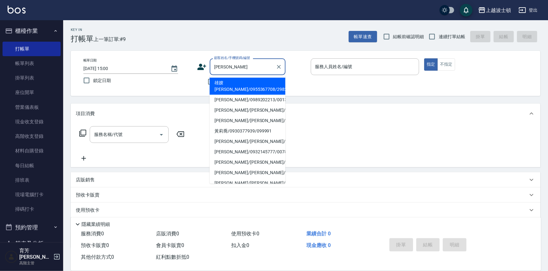
click at [228, 65] on input "莉" at bounding box center [242, 66] width 61 height 11
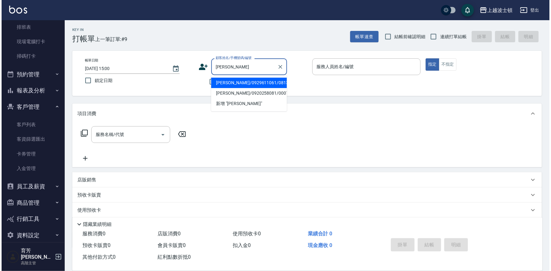
scroll to position [156, 0]
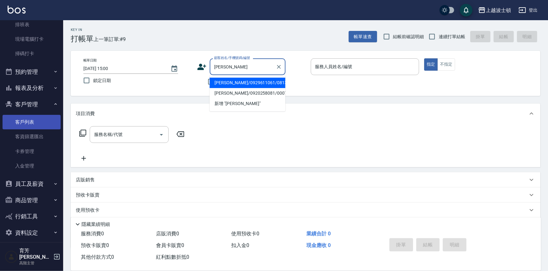
type input "莉雯"
click at [19, 121] on link "客戶列表" at bounding box center [32, 122] width 58 height 15
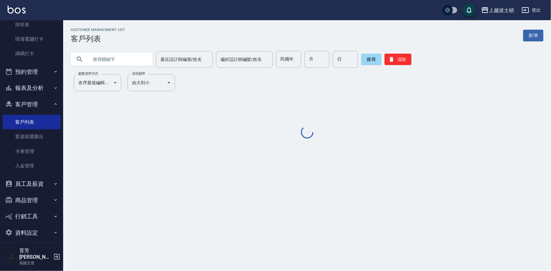
click at [94, 57] on input "text" at bounding box center [117, 59] width 59 height 17
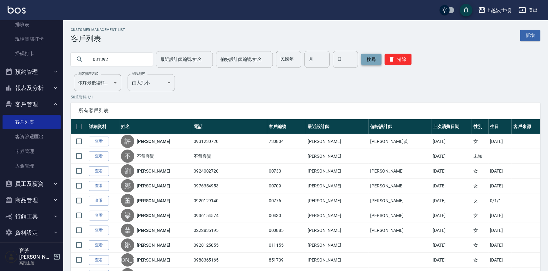
type input "081392"
click at [366, 63] on button "搜尋" at bounding box center [371, 59] width 20 height 11
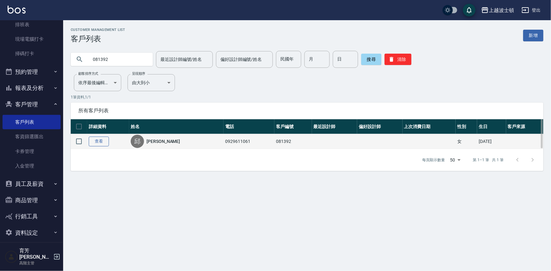
click at [103, 144] on link "查看" at bounding box center [99, 142] width 20 height 10
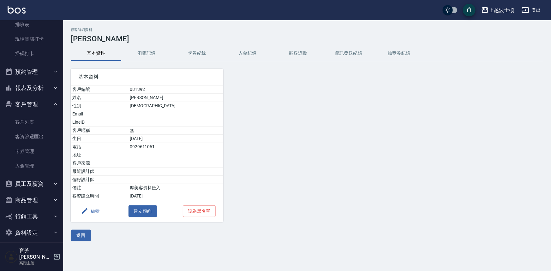
click at [142, 53] on button "消費記錄" at bounding box center [146, 53] width 51 height 15
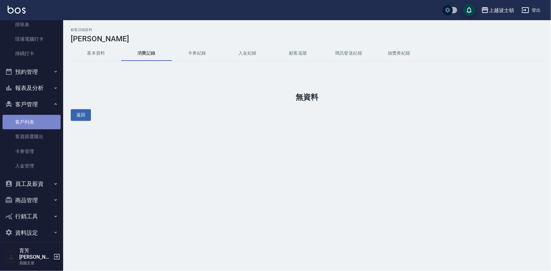
click at [50, 124] on link "客戶列表" at bounding box center [32, 122] width 58 height 15
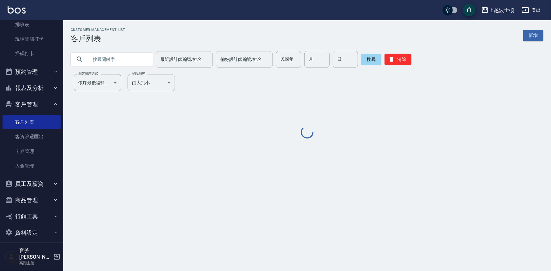
click at [101, 57] on input "text" at bounding box center [117, 59] width 59 height 17
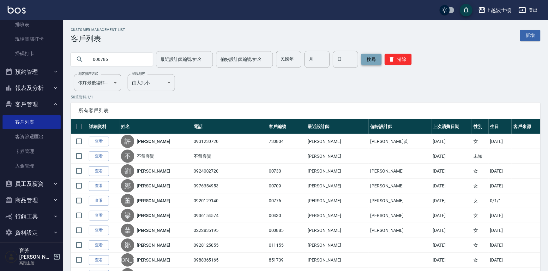
type input "000786"
click at [379, 62] on button "搜尋" at bounding box center [371, 59] width 20 height 11
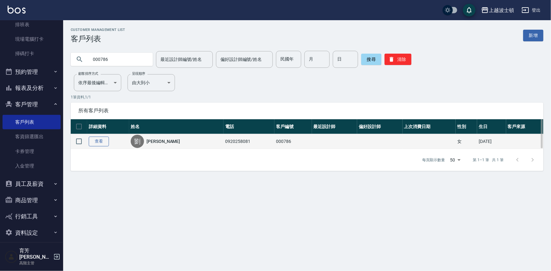
click at [90, 139] on link "查看" at bounding box center [99, 142] width 20 height 10
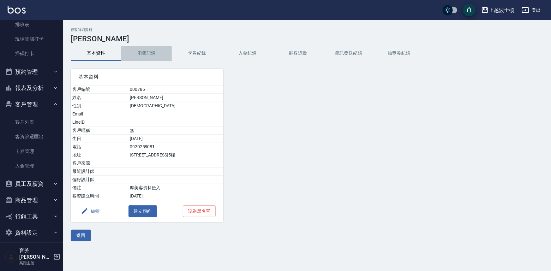
click at [144, 54] on button "消費記錄" at bounding box center [146, 53] width 51 height 15
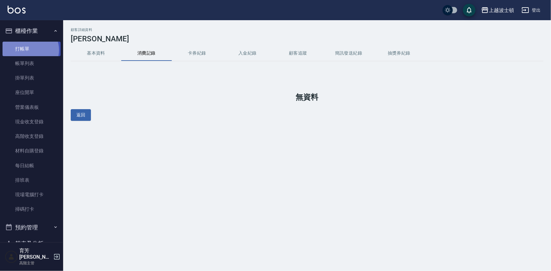
click at [30, 50] on link "打帳單" at bounding box center [32, 49] width 58 height 15
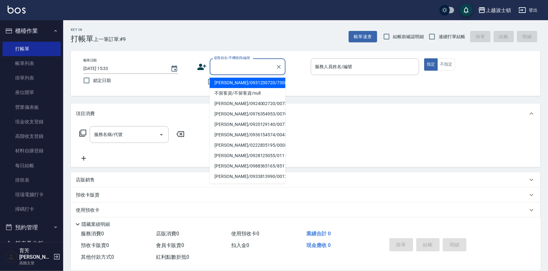
click at [224, 67] on input "顧客姓名/手機號碼/編號" at bounding box center [242, 66] width 61 height 11
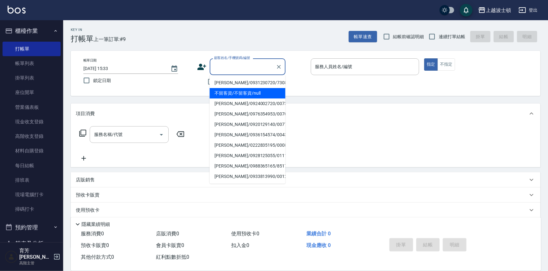
click at [154, 107] on div "項目消費" at bounding box center [305, 114] width 469 height 20
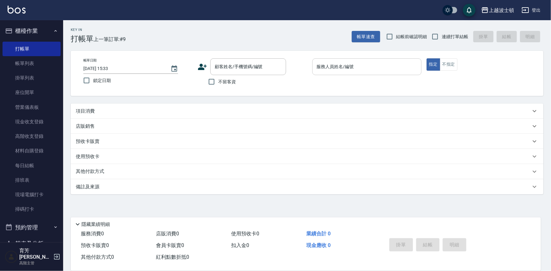
click at [351, 73] on div "服務人員姓名/編號" at bounding box center [366, 66] width 109 height 17
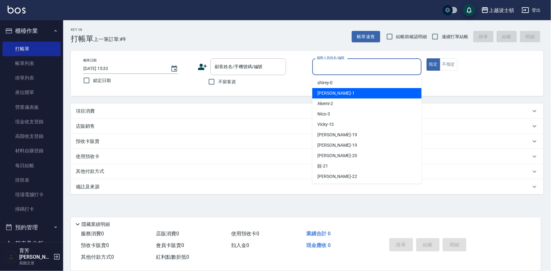
click at [336, 94] on div "麥可 -1" at bounding box center [366, 93] width 109 height 10
type input "麥可-1"
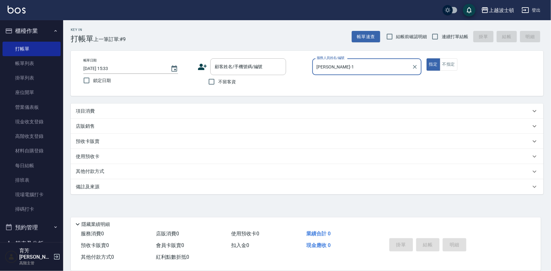
click at [95, 112] on div "項目消費" at bounding box center [303, 111] width 455 height 7
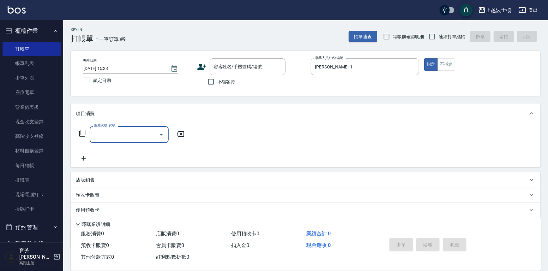
click at [110, 137] on input "服務名稱/代號" at bounding box center [125, 134] width 64 height 11
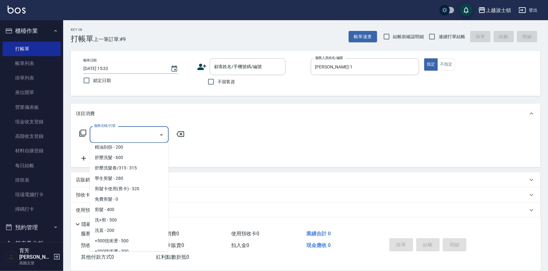
scroll to position [69, 0]
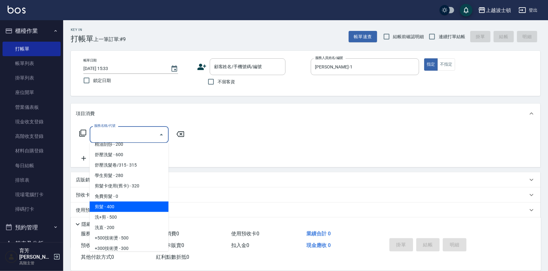
click at [127, 204] on span "剪髮 - 400" at bounding box center [129, 207] width 79 height 10
type input "剪髮(305)"
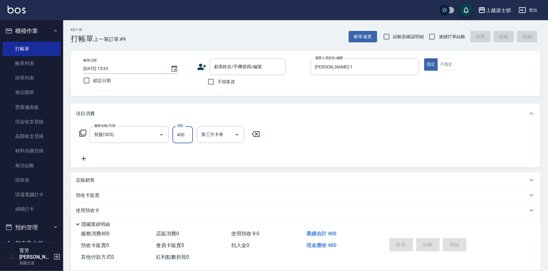
click at [187, 127] on input "400" at bounding box center [182, 134] width 21 height 17
type input "300"
click at [85, 160] on icon at bounding box center [84, 159] width 16 height 8
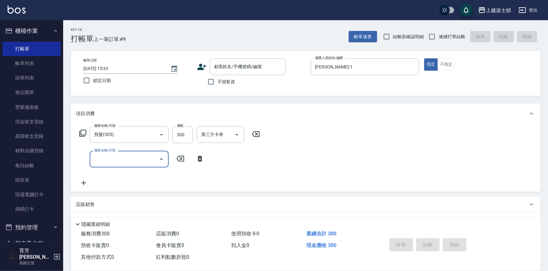
click at [163, 158] on icon "Open" at bounding box center [162, 160] width 8 height 8
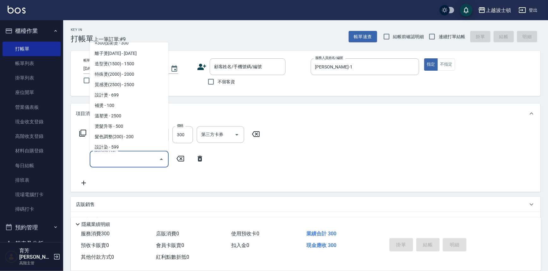
scroll to position [186, 0]
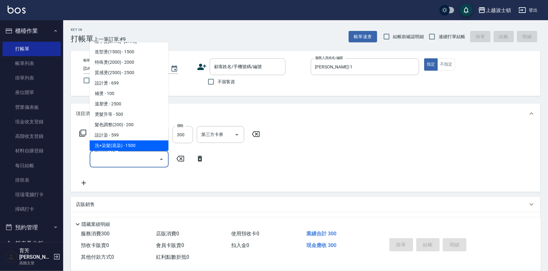
click at [138, 146] on span "洗+染髮(底染) - 1500" at bounding box center [129, 145] width 79 height 10
type input "洗+染髮(底染)(503)"
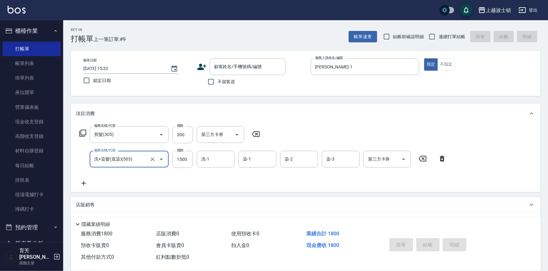
click at [84, 182] on icon at bounding box center [83, 183] width 4 height 4
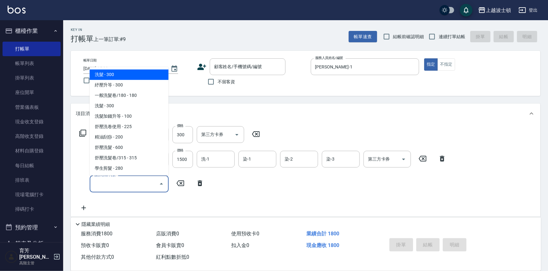
click at [114, 182] on input "服務名稱/代號" at bounding box center [125, 183] width 64 height 11
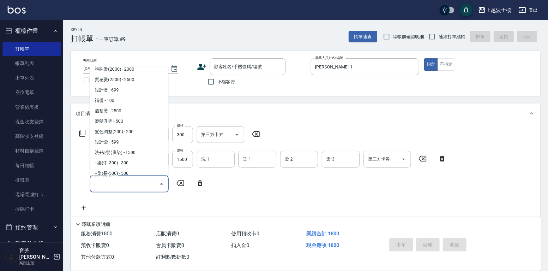
scroll to position [227, 0]
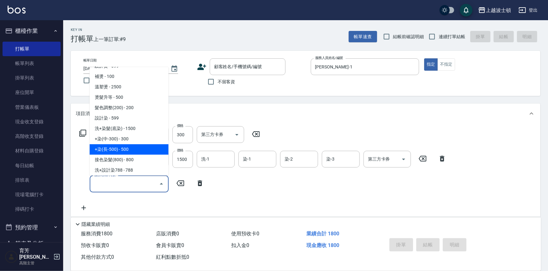
click at [131, 151] on span "+染(長-500) - 500" at bounding box center [129, 150] width 79 height 10
type input "+染(長-500)(505)"
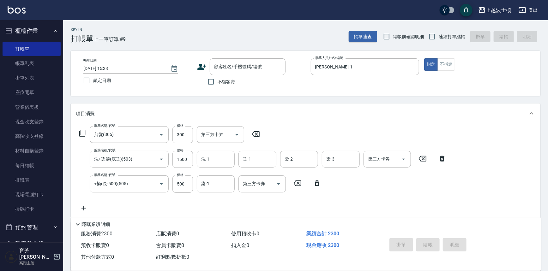
click at [83, 209] on icon at bounding box center [83, 208] width 4 height 4
click at [163, 208] on icon "Open" at bounding box center [162, 209] width 8 height 8
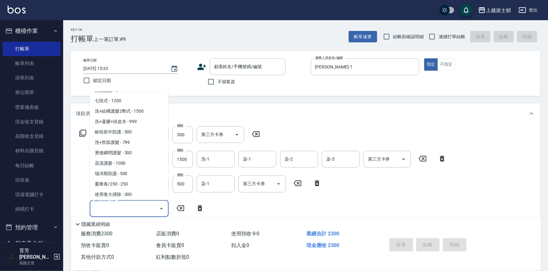
scroll to position [653, 0]
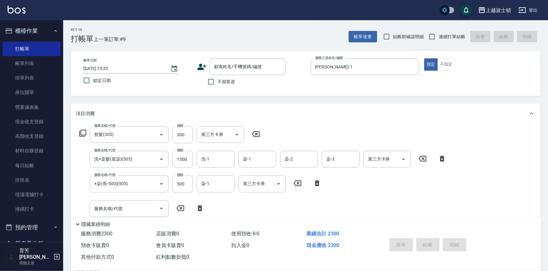
click at [169, 162] on div "服務名稱/代號 洗+染髮(底染)(503) 服務名稱/代號 價格 1500 價格 洗-1 洗-1 染-1 染-1 染-2 染-2 染-3 染-3 第三方卡券 …" at bounding box center [263, 159] width 374 height 17
click at [162, 208] on icon "Open" at bounding box center [162, 209] width 8 height 8
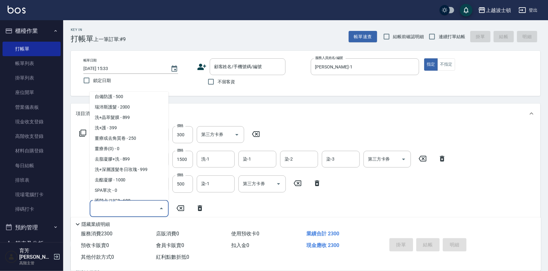
scroll to position [443, 0]
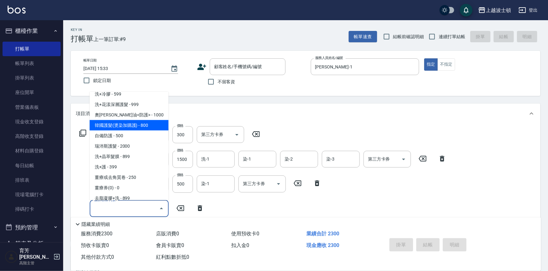
click at [146, 125] on span "韓國護髮(燙染加購護) - 800" at bounding box center [129, 125] width 79 height 10
type input "韓國護髮(燙染加購護)(708)"
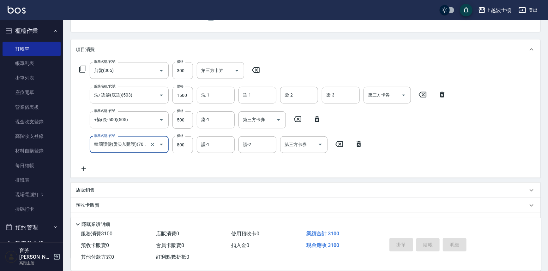
scroll to position [67, 0]
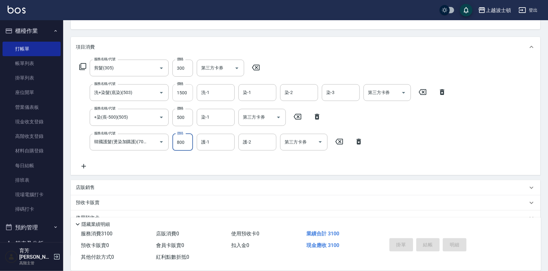
click at [179, 92] on input "1500" at bounding box center [182, 92] width 21 height 17
click at [83, 165] on icon at bounding box center [83, 166] width 4 height 4
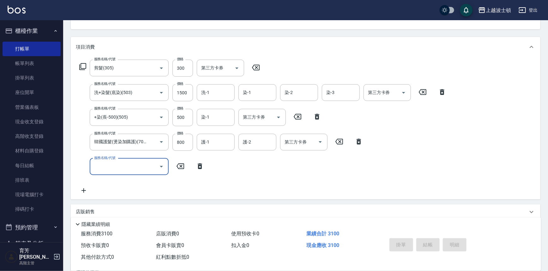
scroll to position [0, 0]
click at [162, 165] on icon "Open" at bounding box center [162, 167] width 8 height 8
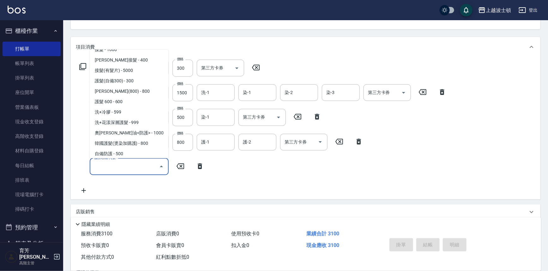
scroll to position [386, 0]
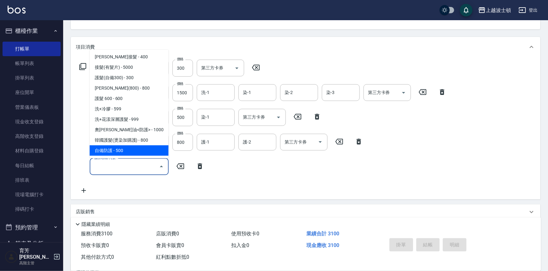
click at [140, 151] on span "自備防護 - 500" at bounding box center [129, 151] width 79 height 10
type input "自備防護(709)"
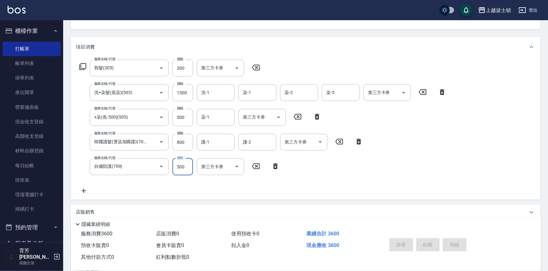
click at [182, 168] on input "500" at bounding box center [182, 166] width 21 height 17
click at [179, 92] on input "1500" at bounding box center [182, 92] width 21 height 17
click at [162, 120] on icon "Open" at bounding box center [162, 118] width 8 height 8
type input "1200"
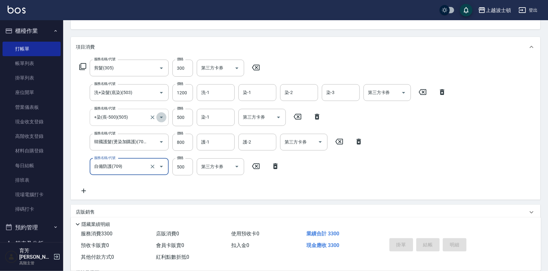
drag, startPoint x: 162, startPoint y: 118, endPoint x: 163, endPoint y: 110, distance: 8.5
click at [163, 118] on icon "Open" at bounding box center [162, 118] width 8 height 8
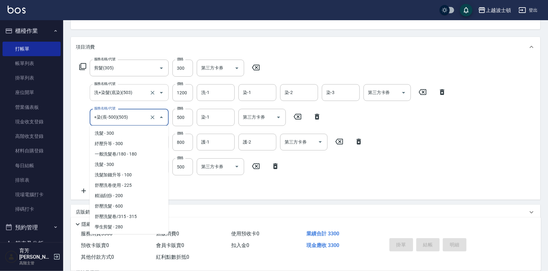
scroll to position [206, 0]
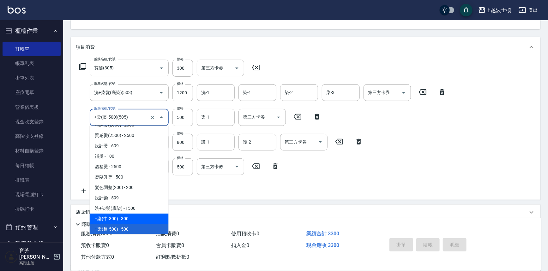
click at [133, 217] on span "+染(中-300) - 300" at bounding box center [129, 219] width 79 height 10
type input "+染(中-300)(504)"
type input "300"
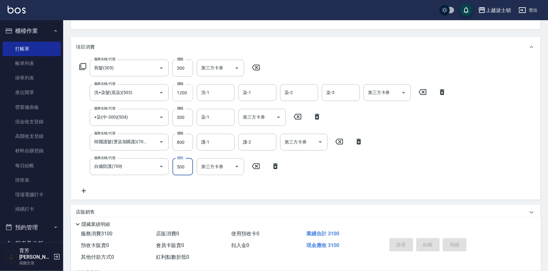
click at [183, 91] on input "1200" at bounding box center [182, 92] width 21 height 17
type input "1100"
click at [222, 90] on input "洗-1" at bounding box center [216, 92] width 32 height 11
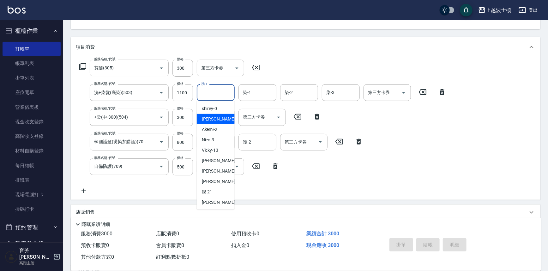
click at [212, 117] on span "麥可 -1" at bounding box center [220, 119] width 37 height 7
click at [210, 88] on input "麥可-1" at bounding box center [211, 92] width 23 height 11
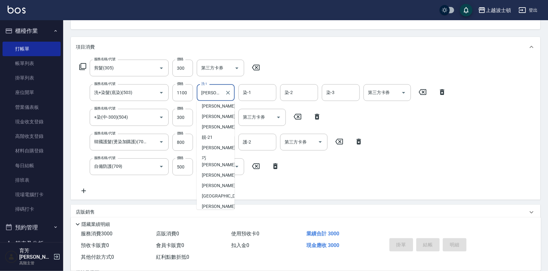
scroll to position [58, 0]
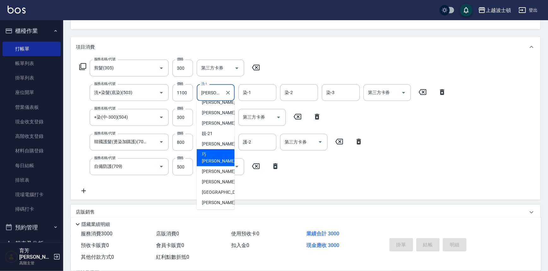
drag, startPoint x: 217, startPoint y: 151, endPoint x: 218, endPoint y: 148, distance: 3.4
click at [217, 151] on div "巧莉 -23" at bounding box center [216, 157] width 38 height 17
type input "[PERSON_NAME]-23"
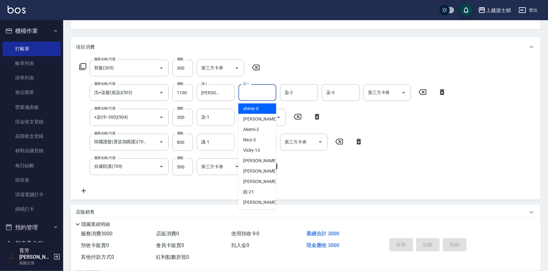
click at [253, 92] on input "染-1" at bounding box center [257, 92] width 32 height 11
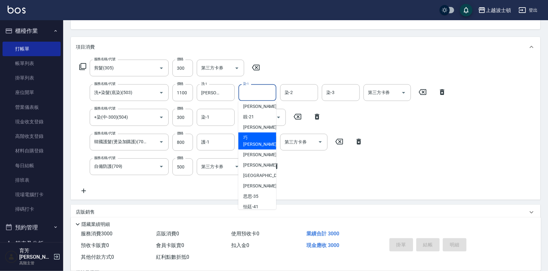
click at [266, 135] on div "巧莉 -23" at bounding box center [257, 141] width 38 height 17
type input "[PERSON_NAME]-23"
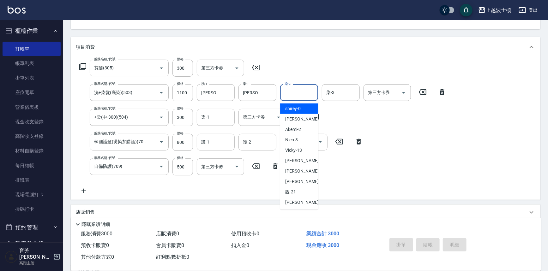
click at [296, 93] on input "染-2" at bounding box center [299, 92] width 32 height 11
drag, startPoint x: 307, startPoint y: 116, endPoint x: 326, endPoint y: 103, distance: 23.9
click at [306, 116] on div "麥可 -1" at bounding box center [299, 119] width 38 height 10
type input "麥可-1"
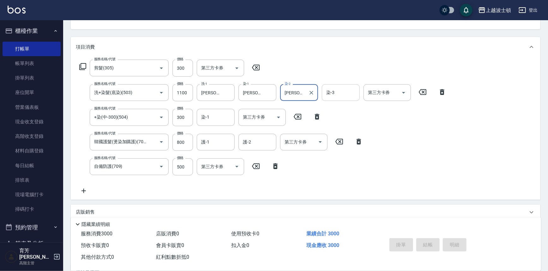
click at [347, 90] on input "染-3" at bounding box center [341, 92] width 32 height 11
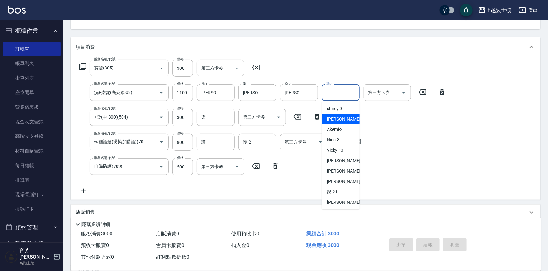
click at [329, 117] on span "麥可 -1" at bounding box center [345, 119] width 37 height 7
type input "麥可-1"
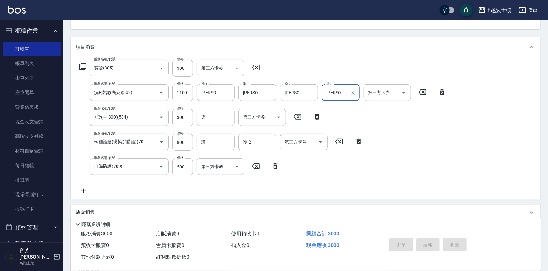
click at [210, 119] on input "染-1" at bounding box center [216, 117] width 32 height 11
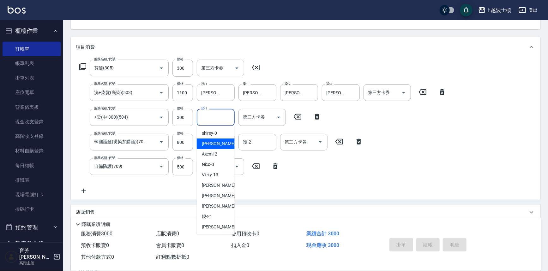
click at [225, 142] on div "麥可 -1" at bounding box center [216, 144] width 38 height 10
type input "麥可-1"
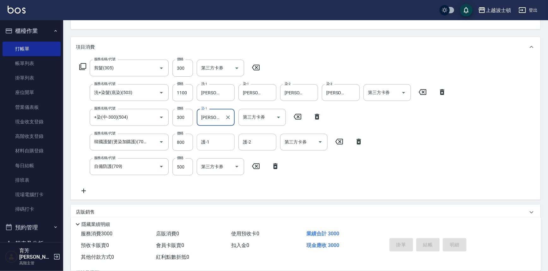
click at [215, 144] on input "護-1" at bounding box center [216, 142] width 32 height 11
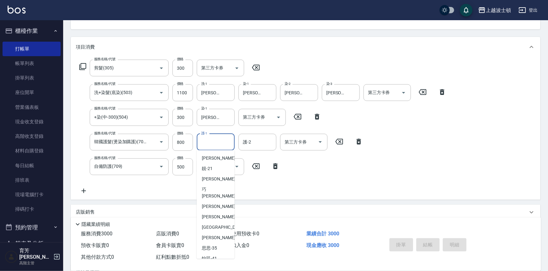
scroll to position [74, 0]
click at [201, 184] on div "巧莉 -23" at bounding box center [216, 191] width 38 height 17
type input "[PERSON_NAME]-23"
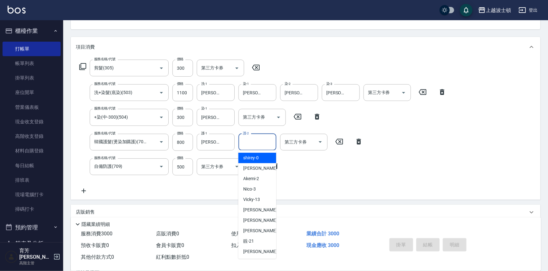
click at [258, 142] on input "護-2" at bounding box center [257, 142] width 32 height 11
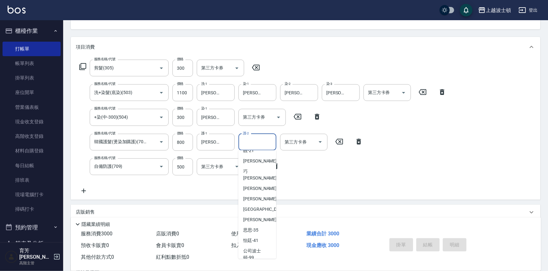
scroll to position [75, 0]
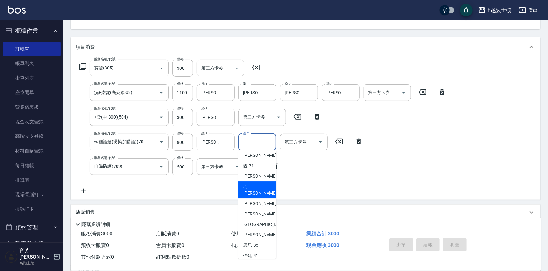
click at [263, 185] on div "巧莉 -23" at bounding box center [257, 190] width 38 height 17
type input "[PERSON_NAME]-23"
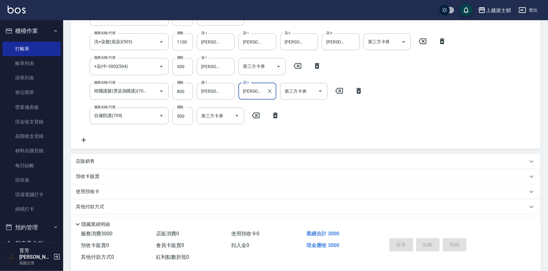
scroll to position [135, 0]
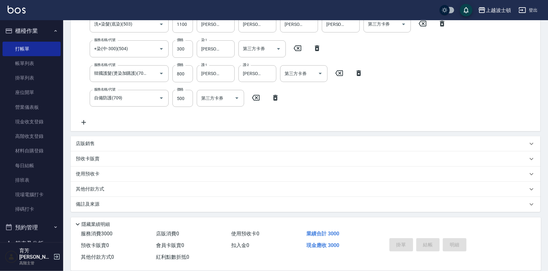
click at [95, 141] on div "店販銷售" at bounding box center [302, 143] width 452 height 7
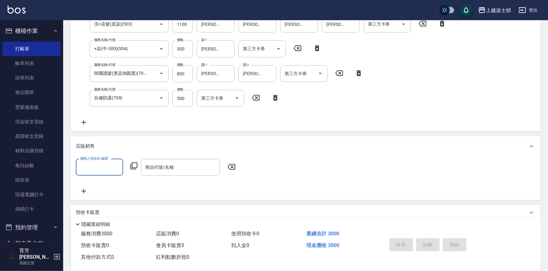
scroll to position [0, 0]
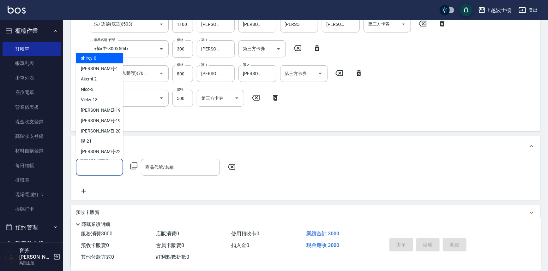
click at [91, 170] on input "服務人員姓名/編號" at bounding box center [100, 167] width 42 height 11
click at [97, 66] on div "麥可 -1" at bounding box center [99, 68] width 47 height 10
type input "麥可-1"
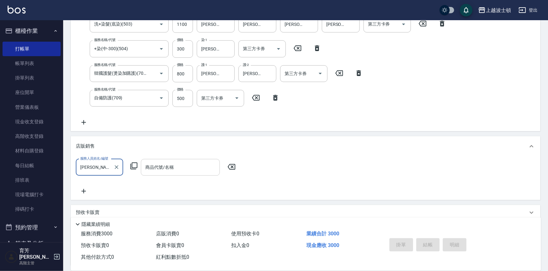
click at [178, 170] on input "商品代號/名稱" at bounding box center [180, 167] width 73 height 11
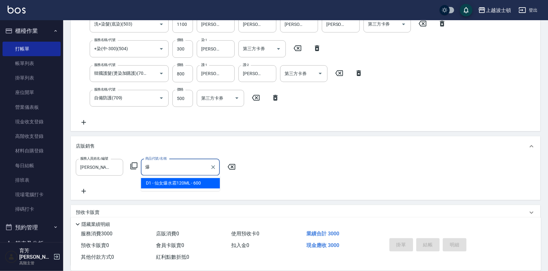
click at [172, 182] on span "D1 - 仙女爆水霜120ML - 600" at bounding box center [180, 183] width 79 height 10
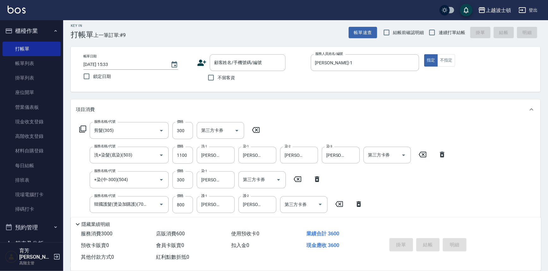
scroll to position [3, 0]
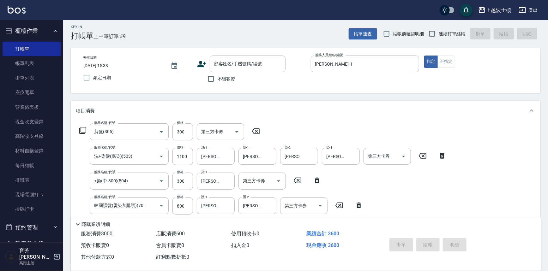
type input "仙女爆水霜120ML"
click at [226, 79] on span "不留客資" at bounding box center [227, 79] width 18 height 7
click at [218, 79] on input "不留客資" at bounding box center [210, 78] width 13 height 13
checkbox input "true"
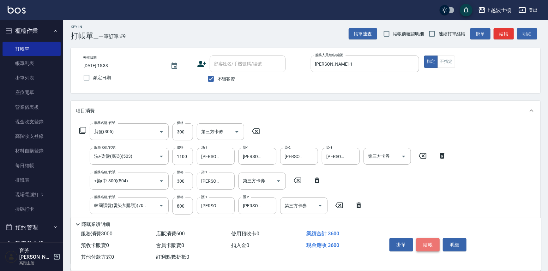
click at [423, 239] on button "結帳" at bounding box center [428, 244] width 24 height 13
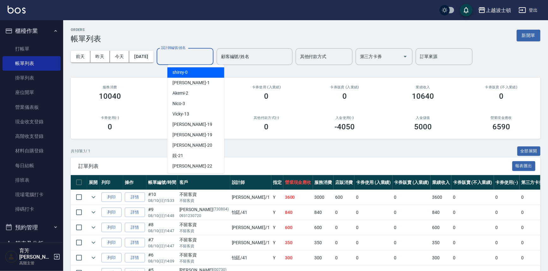
click at [186, 56] on input "設計師編號/姓名" at bounding box center [184, 56] width 51 height 11
click at [186, 81] on div "麥可 -1" at bounding box center [195, 83] width 57 height 10
type input "麥可-1"
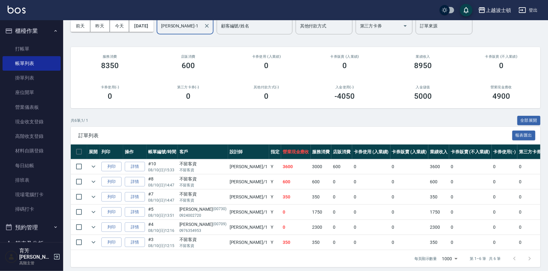
scroll to position [38, 0]
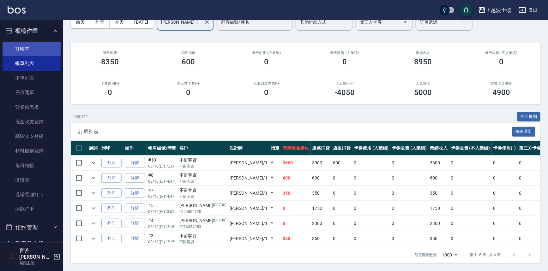
click at [31, 47] on link "打帳單" at bounding box center [32, 49] width 58 height 15
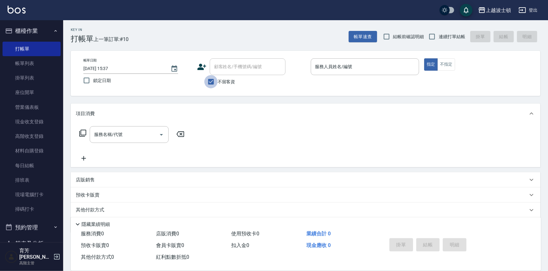
click at [211, 80] on input "不留客資" at bounding box center [210, 81] width 13 height 13
checkbox input "false"
click at [222, 67] on input "顧客姓名/手機號碼/編號" at bounding box center [242, 66] width 61 height 11
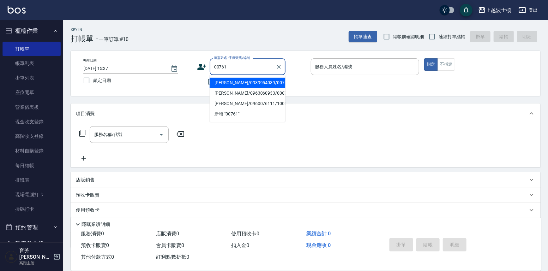
click at [249, 81] on li "[PERSON_NAME]/0939954039/00761" at bounding box center [248, 83] width 76 height 10
type input "[PERSON_NAME]/0939954039/00761"
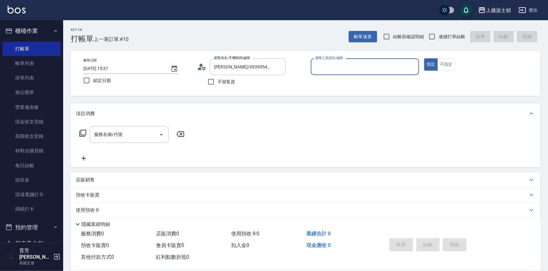
type input "麥可-1"
click at [120, 135] on input "服務名稱/代號" at bounding box center [125, 134] width 64 height 11
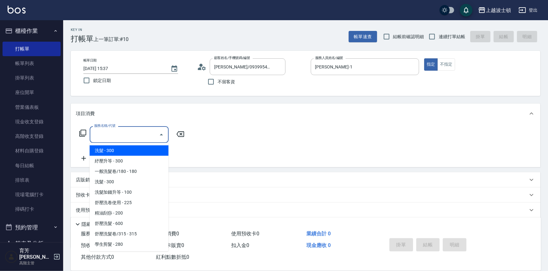
click at [119, 149] on span "洗髮 - 300" at bounding box center [129, 151] width 79 height 10
type input "洗髮(201)"
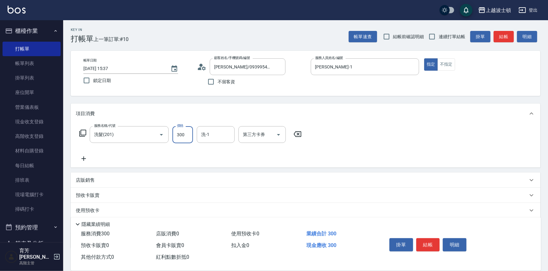
click at [183, 134] on input "300" at bounding box center [182, 134] width 21 height 17
type input "270"
click at [211, 137] on input "洗-1" at bounding box center [216, 134] width 32 height 11
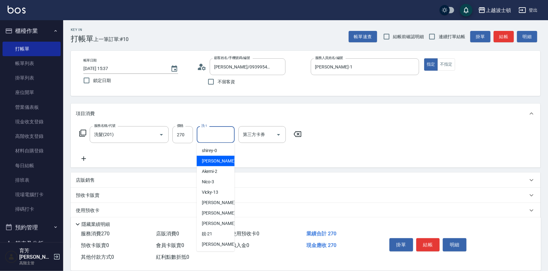
click at [215, 161] on div "麥可 -1" at bounding box center [216, 161] width 38 height 10
click at [208, 135] on input "麥可-1" at bounding box center [211, 134] width 23 height 11
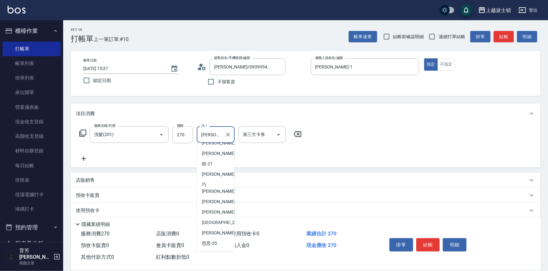
scroll to position [81, 0]
click at [204, 199] on span "林佩姍 -25" at bounding box center [222, 202] width 40 height 7
type input "[PERSON_NAME]-25"
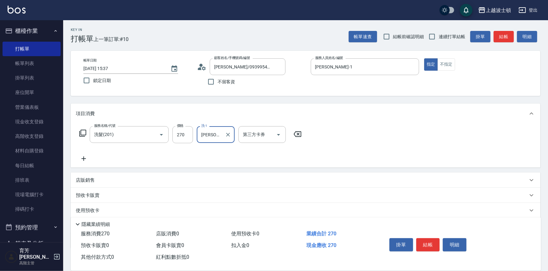
scroll to position [37, 0]
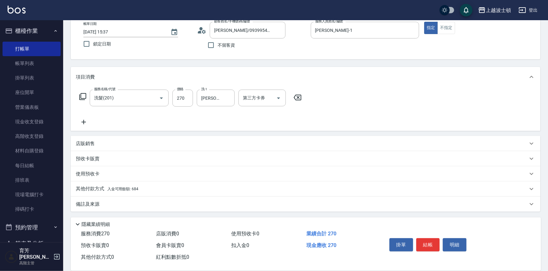
click at [129, 188] on span "入金可用餘額: 684" at bounding box center [122, 189] width 31 height 4
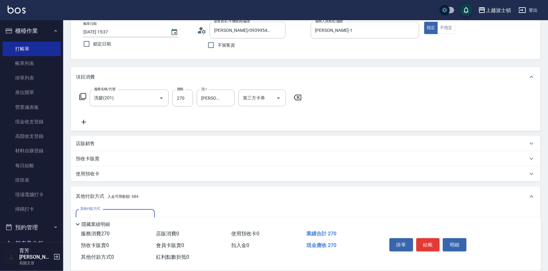
scroll to position [111, 0]
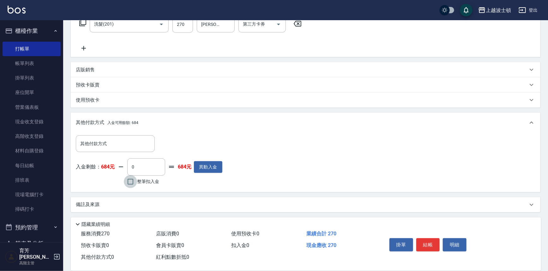
drag, startPoint x: 135, startPoint y: 180, endPoint x: 149, endPoint y: 181, distance: 13.9
click at [135, 180] on input "整筆扣入金" at bounding box center [130, 181] width 13 height 13
checkbox input "true"
type input "270"
click at [426, 244] on button "結帳" at bounding box center [428, 244] width 24 height 13
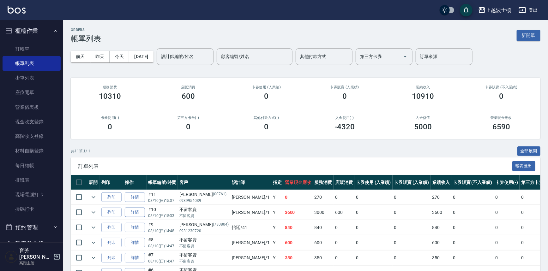
click at [129, 211] on link "詳情" at bounding box center [135, 213] width 20 height 10
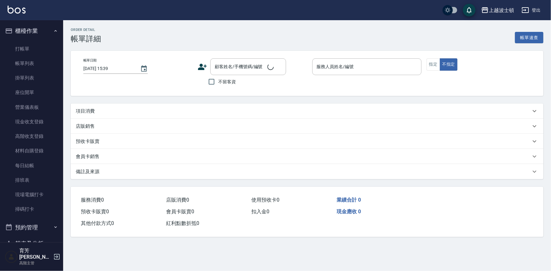
type input "2025/08/10 15:33"
checkbox input "true"
type input "麥可-1"
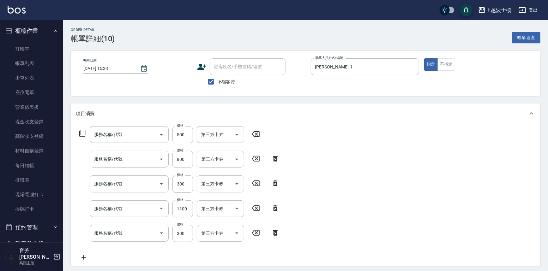
type input "自備防護(709)"
type input "韓國護髮(燙染加購護)(708)"
type input "+染(中-300)(504)"
type input "洗+染髮(底染)(503)"
type input "剪髮(305)"
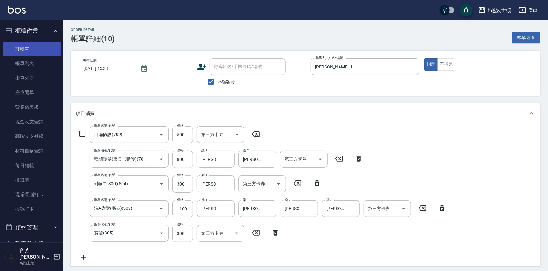
click at [36, 52] on link "打帳單" at bounding box center [32, 49] width 58 height 15
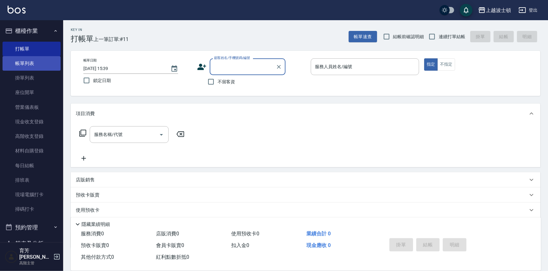
click at [33, 66] on link "帳單列表" at bounding box center [32, 63] width 58 height 15
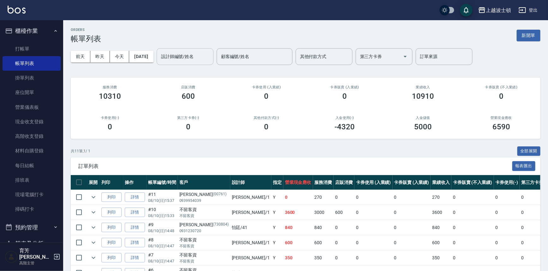
click at [189, 57] on input "設計師編號/姓名" at bounding box center [184, 56] width 51 height 11
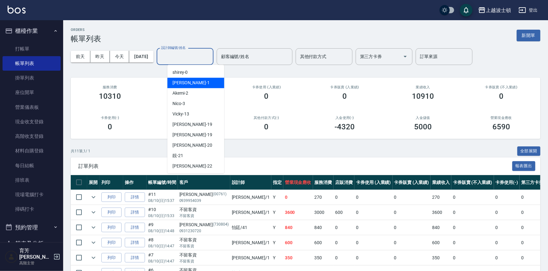
click at [191, 83] on div "麥可 -1" at bounding box center [195, 83] width 57 height 10
type input "麥可-1"
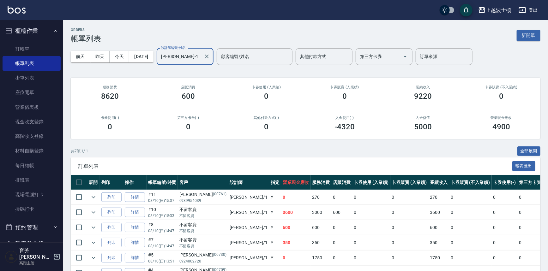
scroll to position [53, 0]
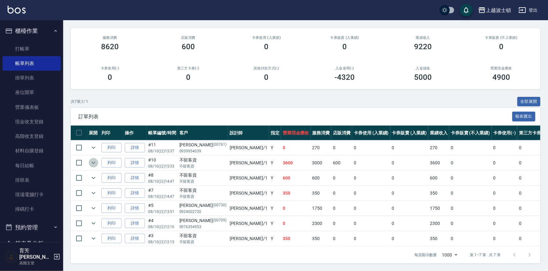
click at [93, 158] on button "expand row" at bounding box center [93, 162] width 9 height 9
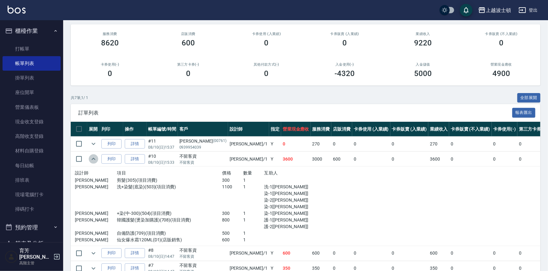
click at [93, 154] on button "expand row" at bounding box center [93, 158] width 9 height 9
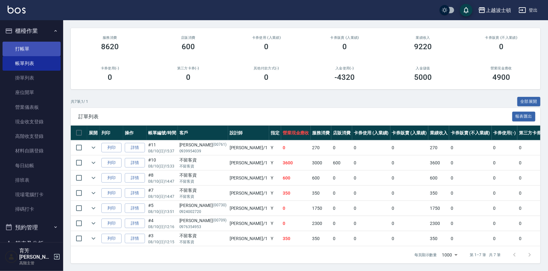
click at [23, 46] on link "打帳單" at bounding box center [32, 49] width 58 height 15
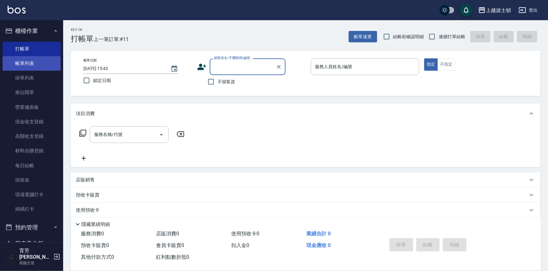
click at [18, 61] on link "帳單列表" at bounding box center [32, 63] width 58 height 15
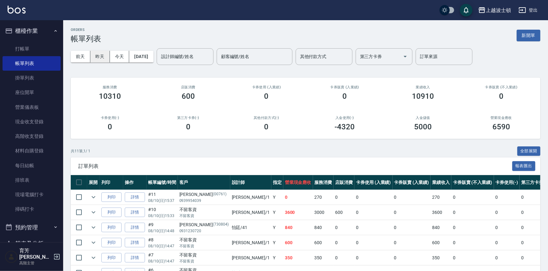
click at [106, 55] on button "昨天" at bounding box center [100, 57] width 20 height 12
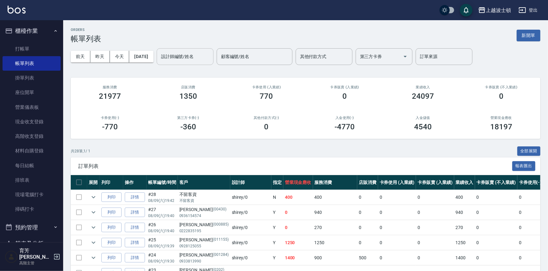
click at [205, 60] on input "設計師編號/姓名" at bounding box center [184, 56] width 51 height 11
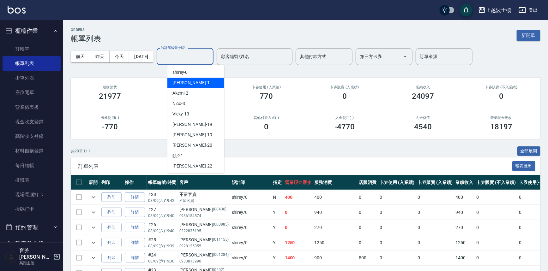
click at [201, 82] on div "麥可 -1" at bounding box center [195, 83] width 57 height 10
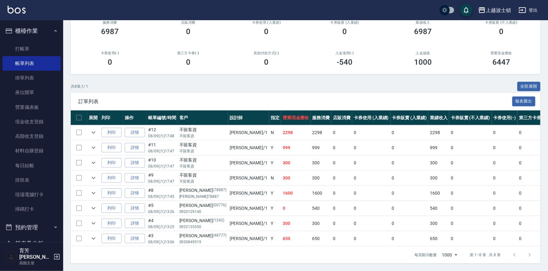
scroll to position [6, 0]
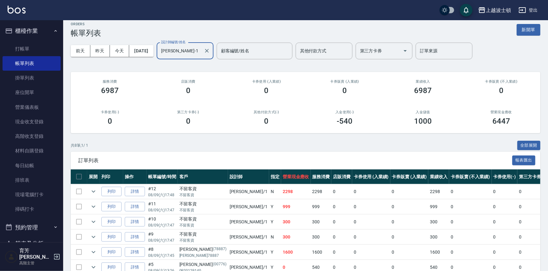
click at [194, 48] on input "麥可-1" at bounding box center [180, 50] width 42 height 11
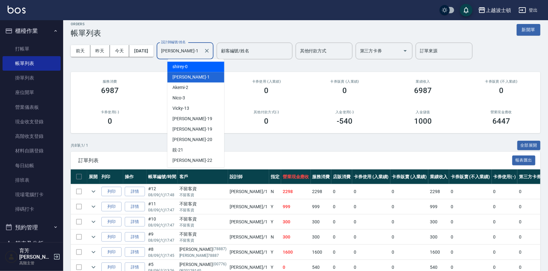
click at [193, 65] on div "shirey -0" at bounding box center [195, 67] width 57 height 10
type input "shirey-0"
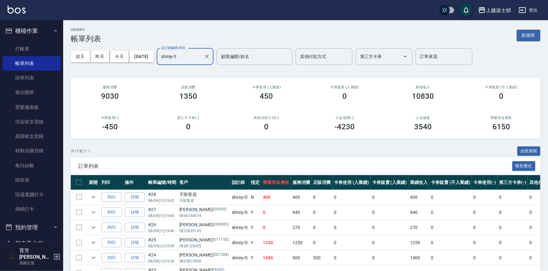
scroll to position [114, 0]
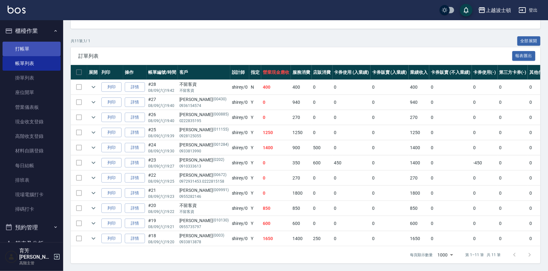
click at [25, 44] on link "打帳單" at bounding box center [32, 49] width 58 height 15
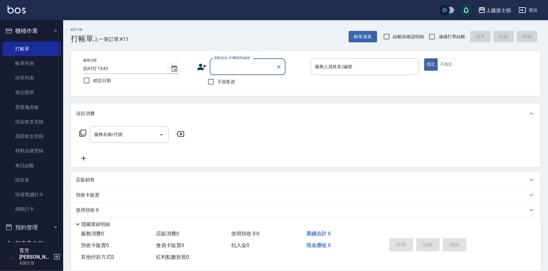
click at [173, 69] on icon "Choose date, selected date is 2025-08-10" at bounding box center [174, 69] width 8 height 8
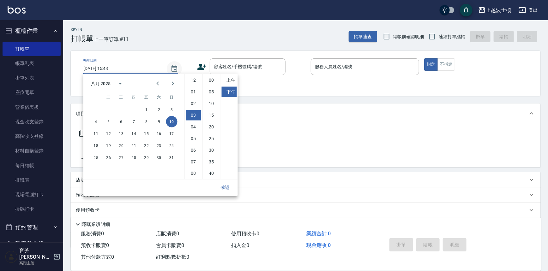
scroll to position [35, 0]
click at [312, 137] on div "服務名稱/代號 服務名稱/代號" at bounding box center [305, 146] width 469 height 44
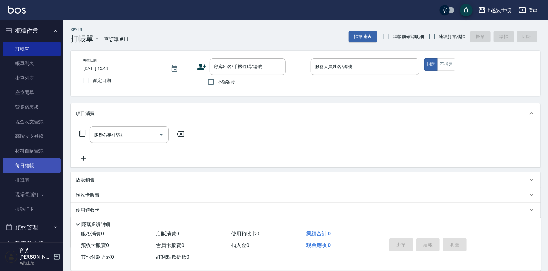
click at [17, 167] on link "每日結帳" at bounding box center [32, 165] width 58 height 15
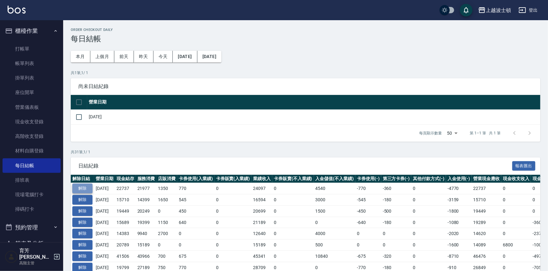
click at [81, 189] on button "解除" at bounding box center [82, 189] width 20 height 10
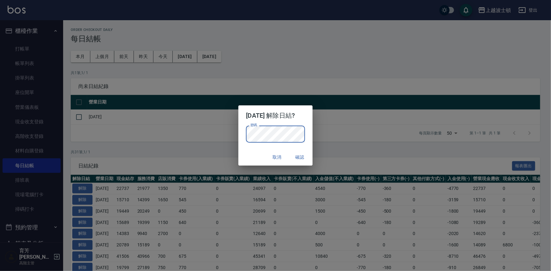
click at [333, 149] on div "2025/08/09 解除日結? 密碼 密碼 取消 確認" at bounding box center [275, 135] width 551 height 271
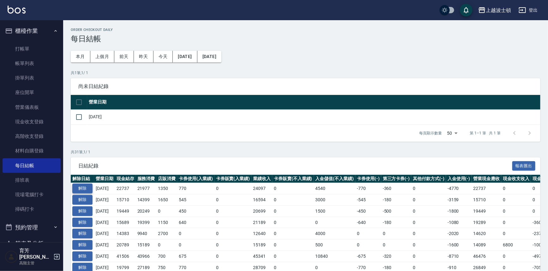
click at [86, 190] on button "解除" at bounding box center [82, 189] width 20 height 10
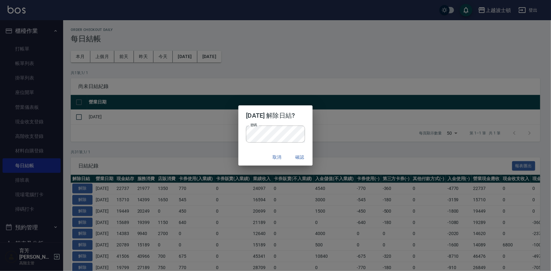
click at [312, 164] on div "取消 確認" at bounding box center [275, 157] width 74 height 17
click at [304, 156] on button "確認" at bounding box center [300, 158] width 20 height 12
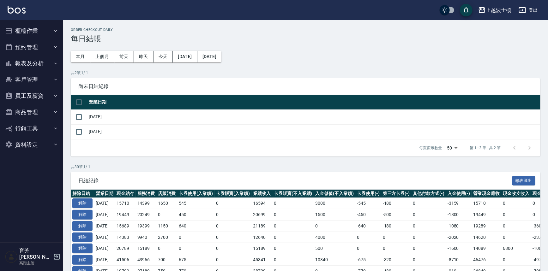
click at [32, 29] on button "櫃檯作業" at bounding box center [32, 31] width 58 height 16
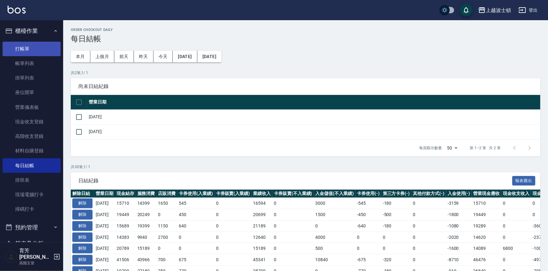
click at [25, 48] on link "打帳單" at bounding box center [32, 49] width 58 height 15
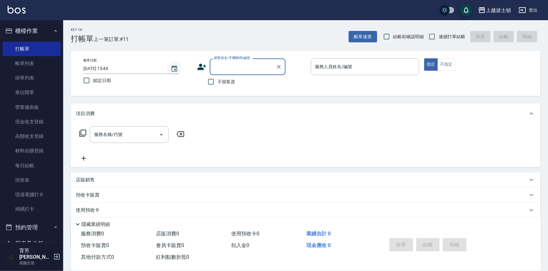
click at [177, 68] on icon "Choose date, selected date is 2025-08-10" at bounding box center [174, 68] width 6 height 6
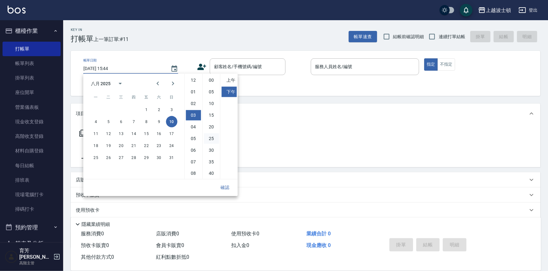
scroll to position [35, 0]
click at [157, 122] on button "9" at bounding box center [158, 121] width 11 height 11
type input "2025/08/09 15:44"
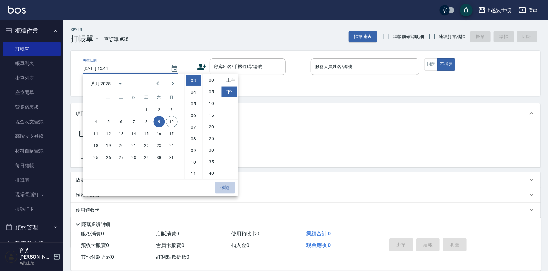
click at [224, 190] on button "確認" at bounding box center [225, 188] width 20 height 12
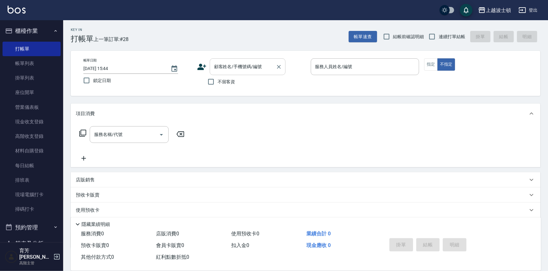
click at [250, 72] on div "顧客姓名/手機號碼/編號" at bounding box center [248, 66] width 76 height 17
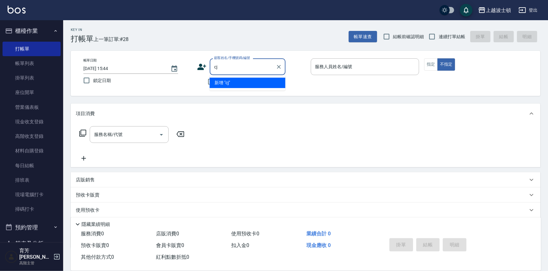
type input "c"
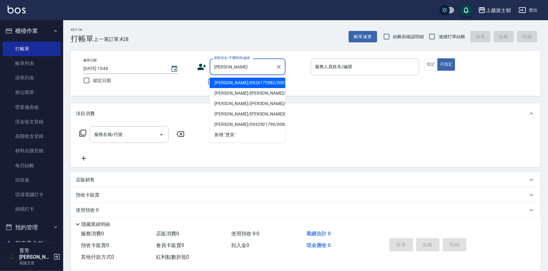
click at [250, 85] on li "[PERSON_NAME]/0926175582/000774" at bounding box center [248, 83] width 76 height 10
type input "[PERSON_NAME]/0926175582/000774"
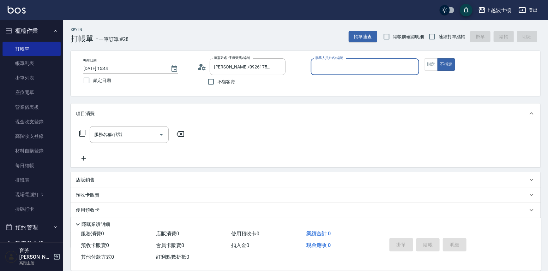
type input "shirey-0"
click at [434, 68] on button "指定" at bounding box center [431, 64] width 14 height 12
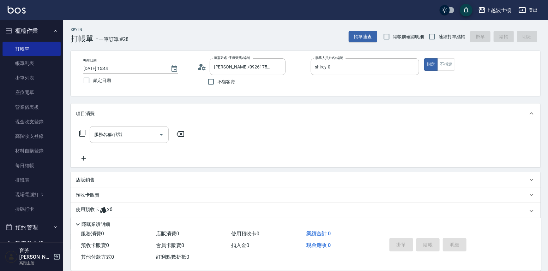
click at [121, 142] on div "服務名稱/代號" at bounding box center [129, 134] width 79 height 17
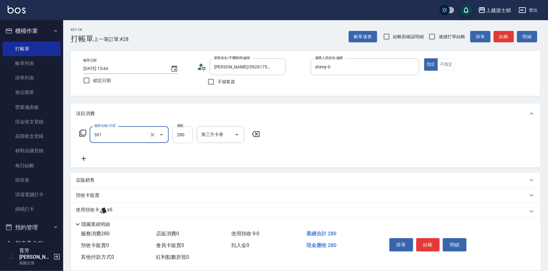
type input "學生剪髮(301)"
click at [178, 136] on input "280" at bounding box center [182, 134] width 21 height 17
type input "100"
click at [92, 208] on p "使用預收卡" at bounding box center [88, 211] width 24 height 9
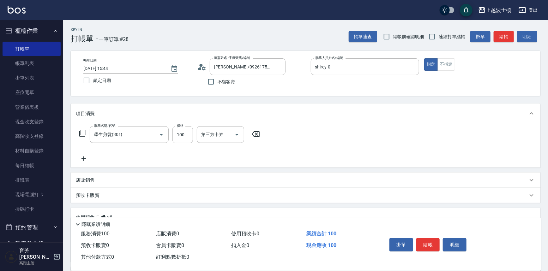
scroll to position [85, 0]
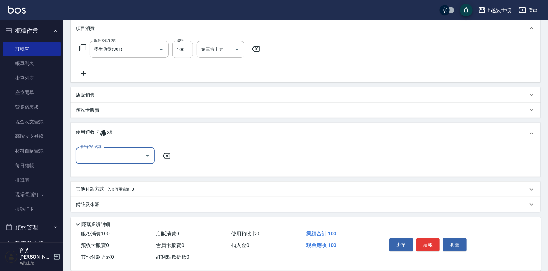
click at [142, 160] on div at bounding box center [146, 155] width 9 height 17
click at [125, 153] on input "卡券代號/名稱" at bounding box center [111, 155] width 64 height 11
click at [122, 170] on div "洗髮卷 剩餘6張" at bounding box center [115, 172] width 79 height 10
type input "洗髮卷"
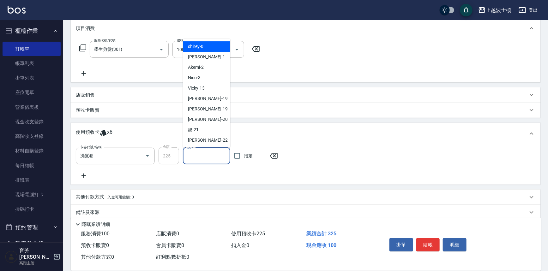
click at [192, 151] on input "洗-1" at bounding box center [207, 156] width 42 height 11
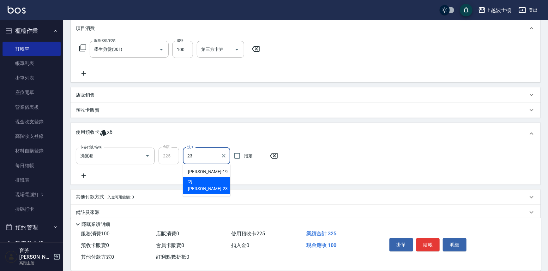
type input "[PERSON_NAME]-23"
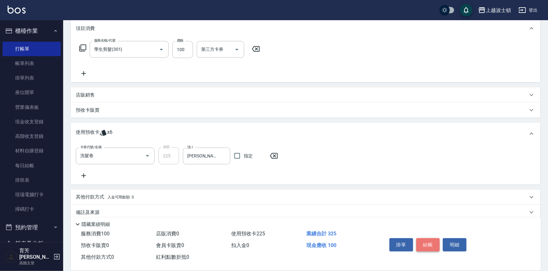
click at [430, 243] on button "結帳" at bounding box center [428, 244] width 24 height 13
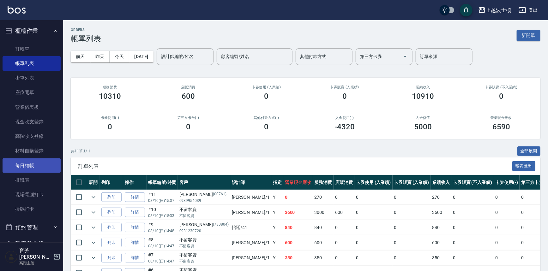
click at [33, 167] on link "每日結帳" at bounding box center [32, 165] width 58 height 15
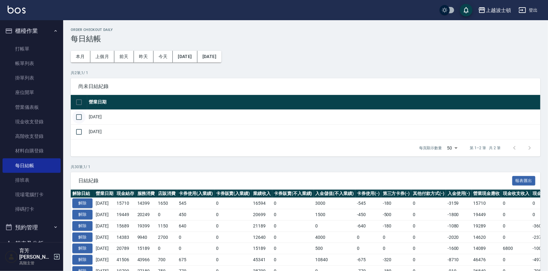
click at [81, 119] on input "checkbox" at bounding box center [78, 117] width 13 height 13
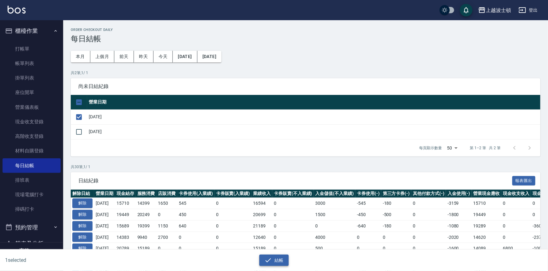
click at [269, 262] on icon "button" at bounding box center [268, 261] width 8 height 8
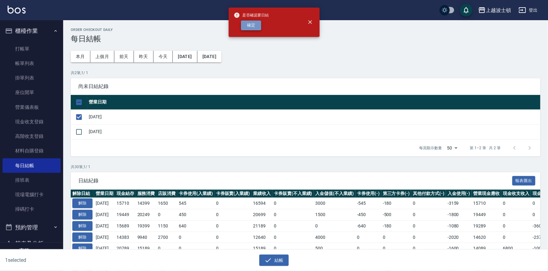
click at [253, 23] on button "確定" at bounding box center [251, 26] width 20 height 10
checkbox input "false"
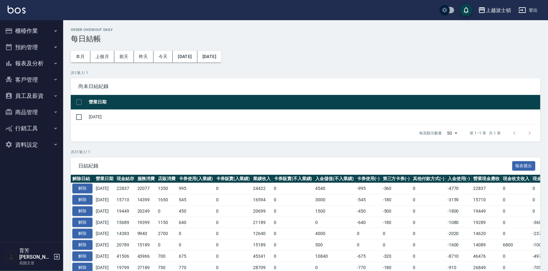
click at [29, 31] on button "櫃檯作業" at bounding box center [32, 31] width 58 height 16
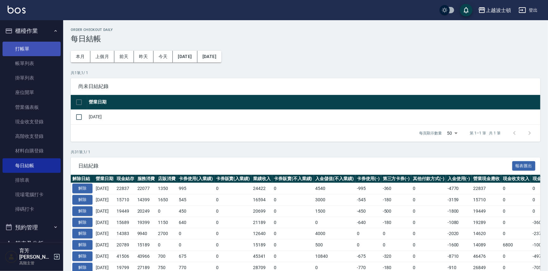
click at [22, 47] on link "打帳單" at bounding box center [32, 49] width 58 height 15
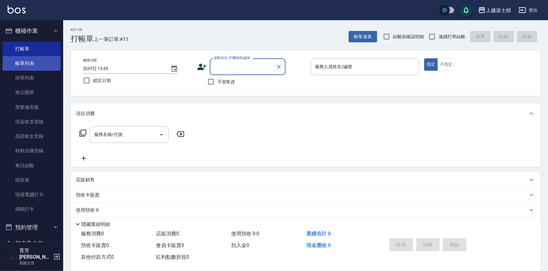
click at [15, 69] on link "帳單列表" at bounding box center [32, 63] width 58 height 15
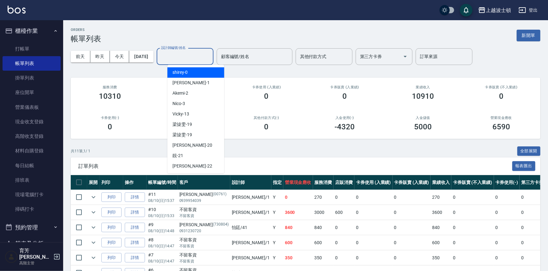
click at [183, 55] on input "設計師編號/姓名" at bounding box center [184, 56] width 51 height 11
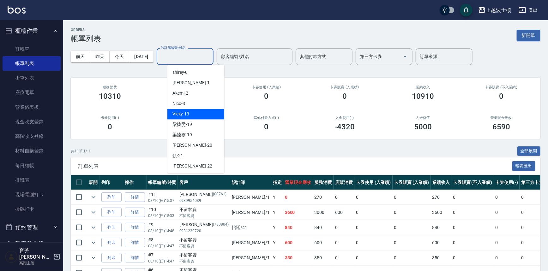
click at [182, 112] on span "Vicky -13" at bounding box center [180, 114] width 17 height 7
type input "Vicky-13"
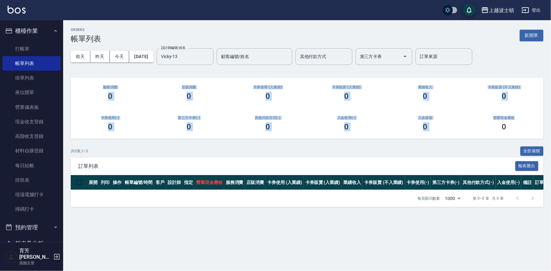
drag, startPoint x: 551, startPoint y: 63, endPoint x: 551, endPoint y: 108, distance: 45.8
click at [551, 108] on div "ORDERS 帳單列表 新開單 [DATE] [DATE] [DATE] [DATE] 設計師編號/姓名 [PERSON_NAME]-13 設計師編號/姓名 …" at bounding box center [307, 117] width 488 height 194
click at [27, 46] on link "打帳單" at bounding box center [32, 49] width 58 height 15
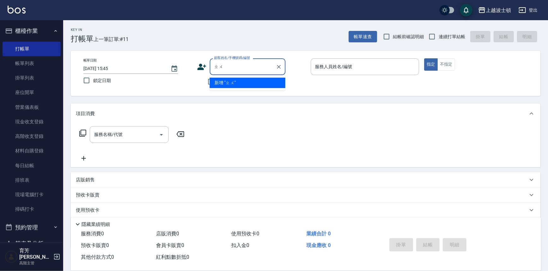
type input "ㄓ"
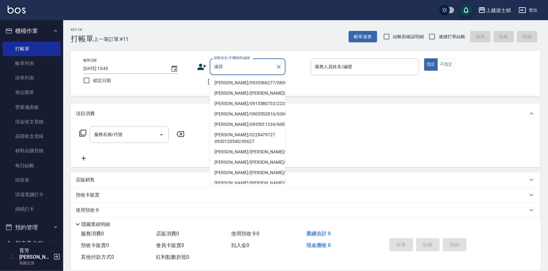
click at [228, 82] on li "[PERSON_NAME]/0935366277/080002" at bounding box center [248, 83] width 76 height 10
type input "[PERSON_NAME]/0935366277/080002"
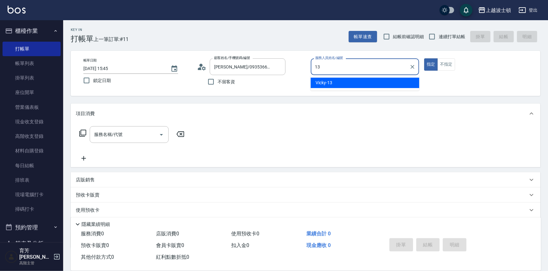
type input "Vicky-13"
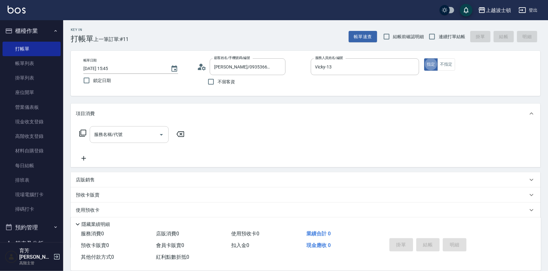
type button "true"
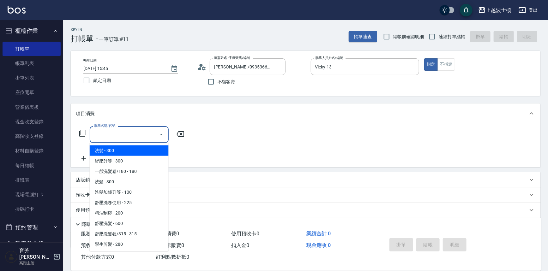
click at [119, 139] on input "服務名稱/代號" at bounding box center [125, 134] width 64 height 11
drag, startPoint x: 114, startPoint y: 137, endPoint x: 79, endPoint y: 137, distance: 35.0
click at [79, 137] on div "服務名稱/代號 2 服務名稱/代號" at bounding box center [132, 134] width 112 height 17
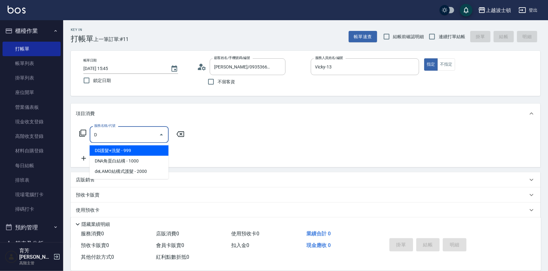
click at [113, 150] on span "DD護髮+洗髮 - 999" at bounding box center [129, 151] width 79 height 10
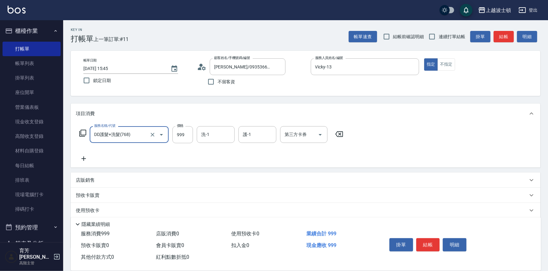
type input "DD護髮+洗髮(768)"
click at [85, 158] on icon at bounding box center [83, 159] width 4 height 4
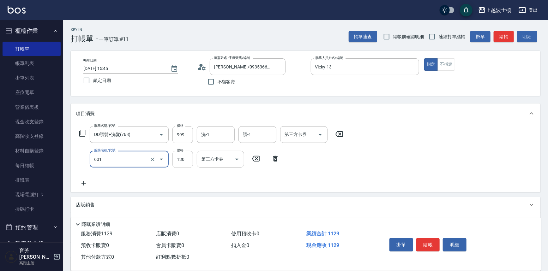
type input "單梳(601)"
click at [180, 159] on input "130" at bounding box center [182, 159] width 21 height 17
type input "100"
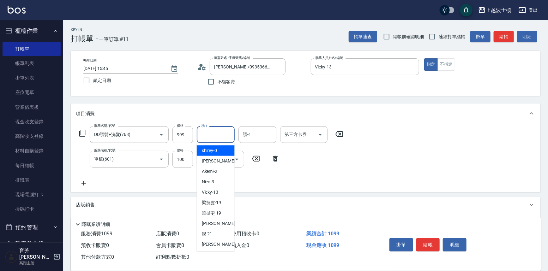
click at [215, 130] on input "洗-1" at bounding box center [216, 134] width 32 height 11
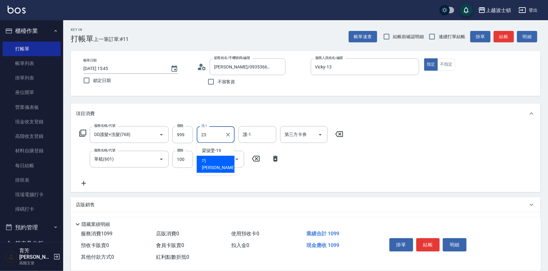
type input "[PERSON_NAME]-23"
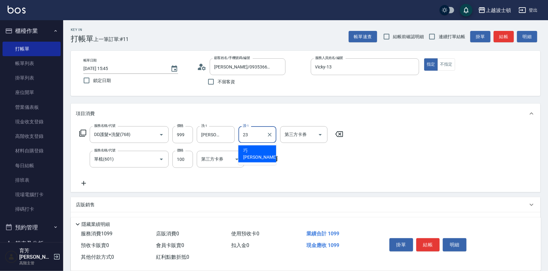
type input "[PERSON_NAME]-23"
click at [433, 245] on button "結帳" at bounding box center [428, 244] width 24 height 13
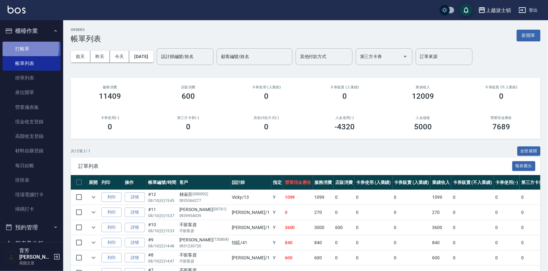
click at [19, 46] on link "打帳單" at bounding box center [32, 49] width 58 height 15
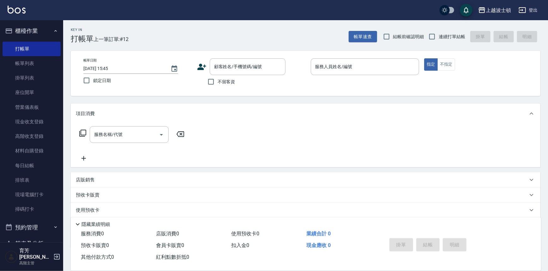
click at [222, 81] on span "不留客資" at bounding box center [227, 82] width 18 height 7
click at [218, 81] on input "不留客資" at bounding box center [210, 81] width 13 height 13
checkbox input "true"
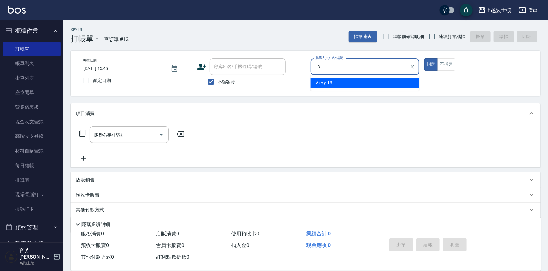
type input "Vicky-13"
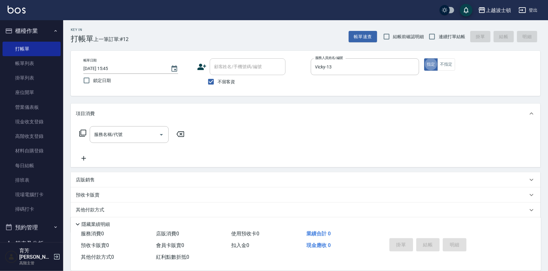
type button "true"
click at [223, 79] on span "不留客資" at bounding box center [227, 82] width 18 height 7
click at [218, 79] on input "不留客資" at bounding box center [210, 81] width 13 height 13
click at [223, 71] on input "顧客姓名/手機號碼/編號" at bounding box center [242, 66] width 61 height 11
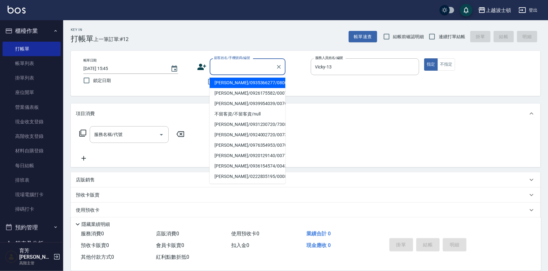
click at [309, 93] on div "帳單日期 [DATE] 15:45 鎖定日期 顧客姓名/手機號碼/編號 顧客姓名/手機號碼/編號 不留客資 服務人員姓名/編號 [PERSON_NAME]-1…" at bounding box center [305, 73] width 469 height 45
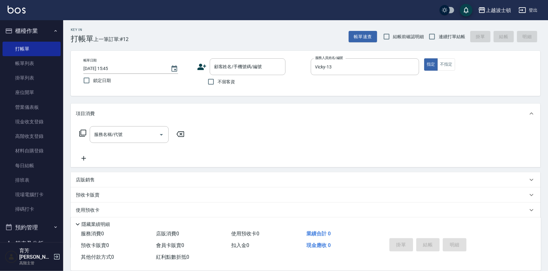
click at [222, 83] on span "不留客資" at bounding box center [227, 82] width 18 height 7
click at [218, 83] on input "不留客資" at bounding box center [210, 81] width 13 height 13
checkbox input "true"
click at [120, 132] on input "服務名稱/代號" at bounding box center [125, 134] width 64 height 11
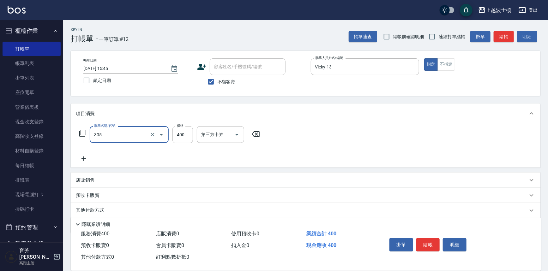
type input "剪髮(305)"
click at [85, 158] on icon at bounding box center [84, 159] width 16 height 8
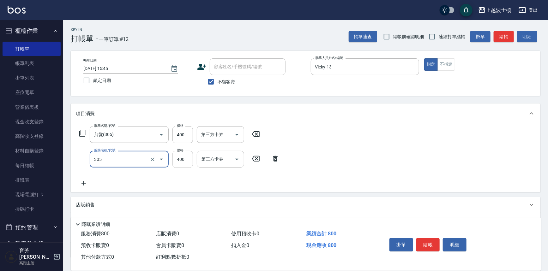
type input "剪髮(305)"
click at [185, 159] on input "400" at bounding box center [182, 159] width 21 height 17
type input "350"
click at [186, 131] on input "400" at bounding box center [182, 134] width 21 height 17
type input "350"
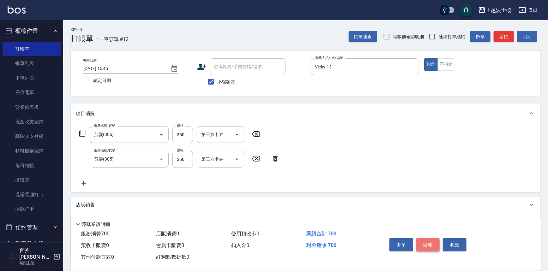
click at [433, 238] on button "結帳" at bounding box center [428, 244] width 24 height 13
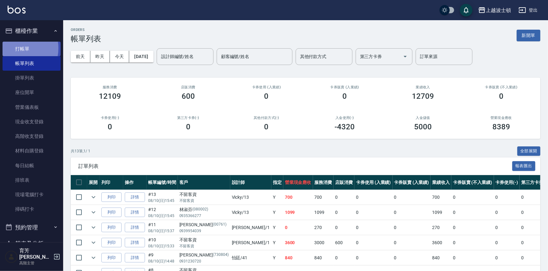
click at [15, 48] on link "打帳單" at bounding box center [32, 49] width 58 height 15
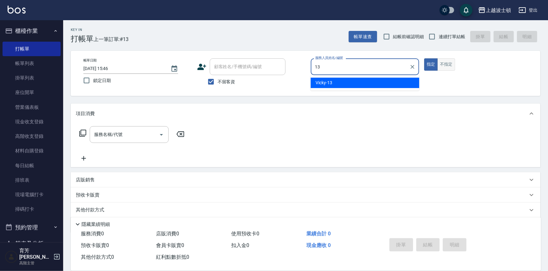
type input "Vicky-13"
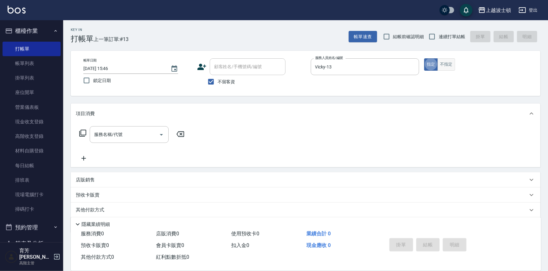
type button "true"
click at [454, 65] on button "不指定" at bounding box center [446, 64] width 18 height 12
click at [146, 140] on div "服務名稱/代號" at bounding box center [129, 134] width 79 height 17
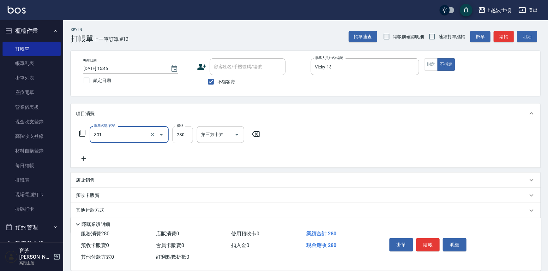
type input "學生剪髮(301)"
click at [185, 141] on input "280" at bounding box center [182, 134] width 21 height 17
type input "250"
click at [423, 251] on div "掛單 結帳 明細" at bounding box center [428, 246] width 82 height 20
click at [425, 240] on button "結帳" at bounding box center [428, 244] width 24 height 13
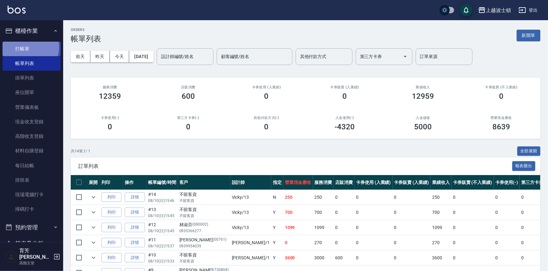
click at [25, 47] on link "打帳單" at bounding box center [32, 49] width 58 height 15
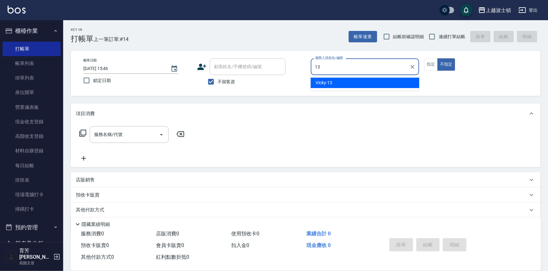
type input "Vicky-13"
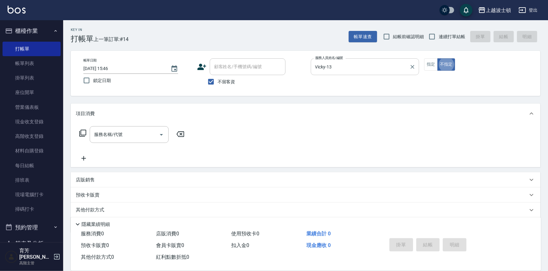
type button "false"
click at [433, 67] on button "指定" at bounding box center [431, 64] width 14 height 12
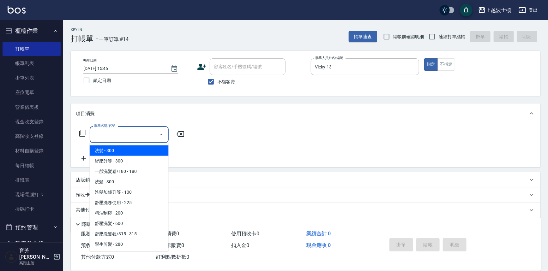
click at [116, 132] on input "服務名稱/代號" at bounding box center [125, 134] width 64 height 11
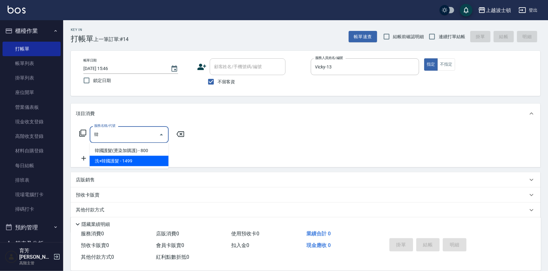
click at [122, 162] on span "洗+韓國護髮 - 1499" at bounding box center [129, 161] width 79 height 10
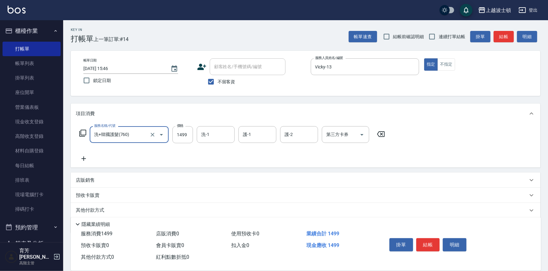
type input "洗+韓國護髮(760)"
click at [85, 157] on icon at bounding box center [84, 159] width 16 height 8
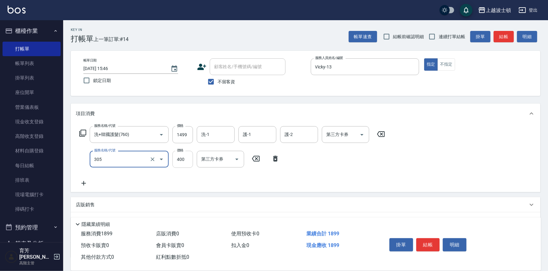
type input "剪髮(305)"
click at [185, 161] on input "400" at bounding box center [182, 159] width 21 height 17
click at [211, 140] on div "洗-1" at bounding box center [216, 134] width 38 height 17
type input "350"
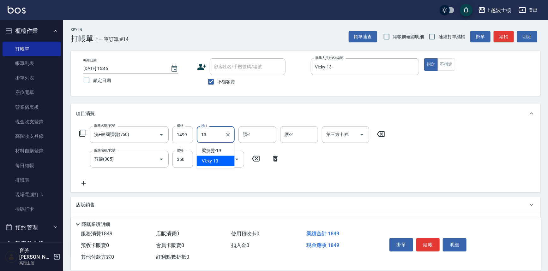
type input "Vicky-13"
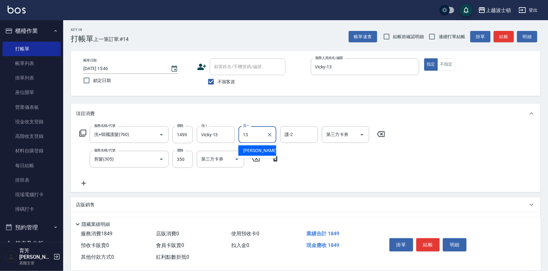
type input "Vicky-13"
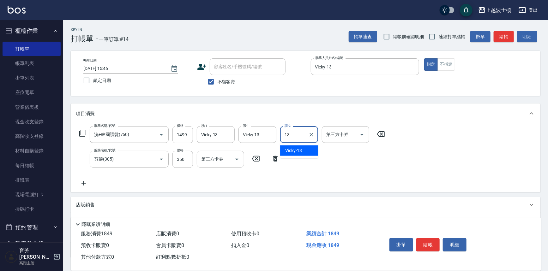
type input "Vicky-13"
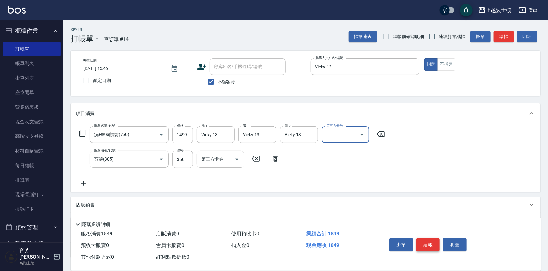
click at [423, 244] on button "結帳" at bounding box center [428, 244] width 24 height 13
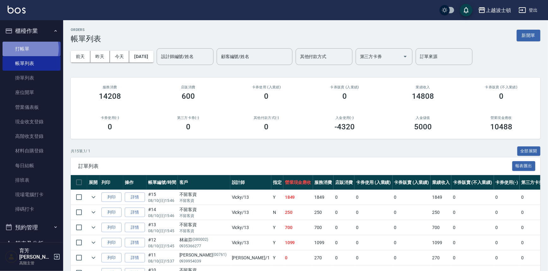
click at [24, 49] on link "打帳單" at bounding box center [32, 49] width 58 height 15
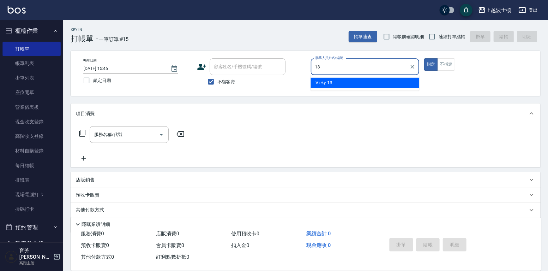
type input "Vicky-13"
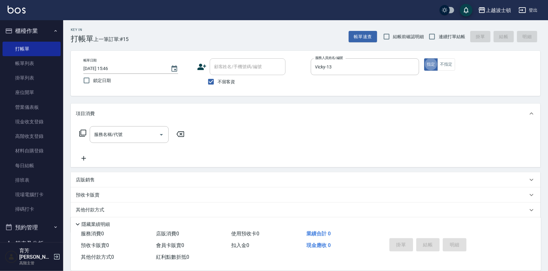
type button "true"
click at [116, 137] on input "服務名稱/代號" at bounding box center [125, 134] width 64 height 11
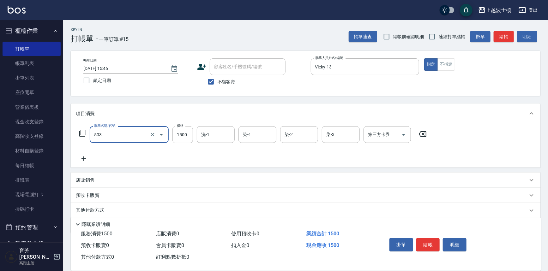
type input "洗+染髮(底染)(503)"
click at [86, 158] on icon at bounding box center [84, 159] width 16 height 8
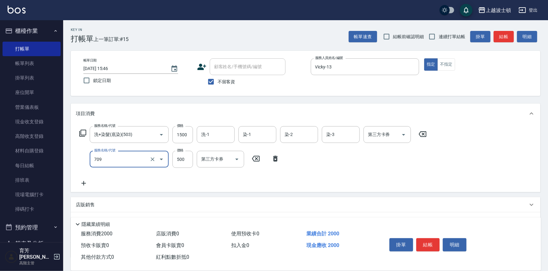
type input "自備防護(709)"
click at [82, 182] on icon at bounding box center [84, 184] width 16 height 8
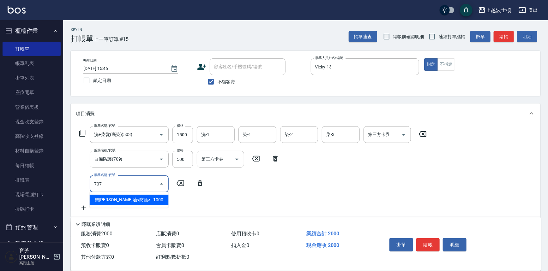
drag, startPoint x: 105, startPoint y: 181, endPoint x: 93, endPoint y: 182, distance: 11.4
click at [93, 182] on input "707" at bounding box center [125, 183] width 64 height 11
drag, startPoint x: 109, startPoint y: 181, endPoint x: 83, endPoint y: 187, distance: 26.4
click at [83, 187] on div "服務名稱/代號 27 服務名稱/代號" at bounding box center [142, 184] width 132 height 17
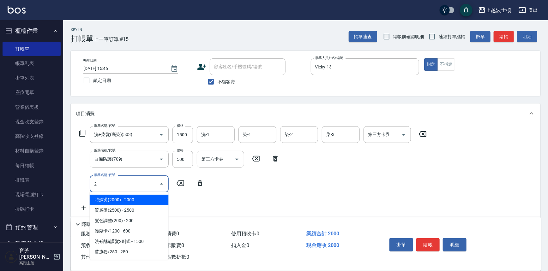
drag, startPoint x: 102, startPoint y: 187, endPoint x: 93, endPoint y: 184, distance: 9.9
click at [93, 184] on input "2" at bounding box center [125, 183] width 64 height 11
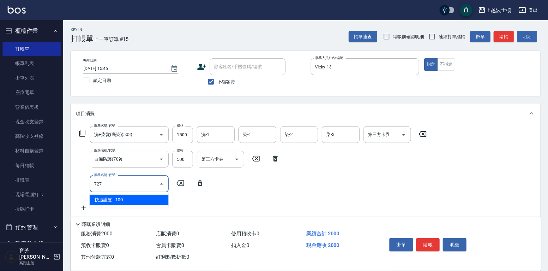
click at [136, 199] on span "快速護髮 - 100" at bounding box center [129, 200] width 79 height 10
type input "快速護髮(727)"
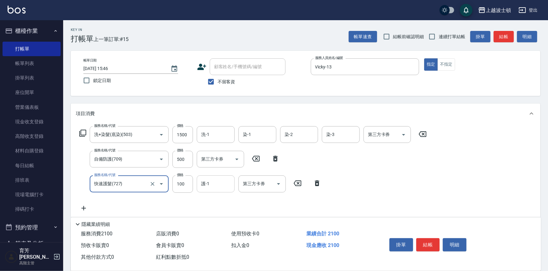
click at [218, 186] on input "護-1" at bounding box center [216, 183] width 32 height 11
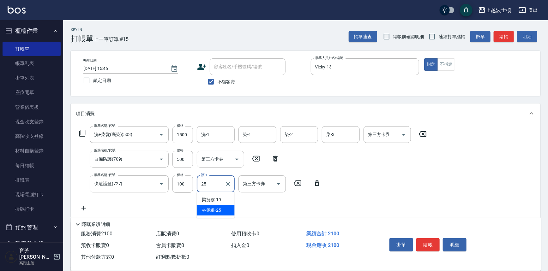
type input "[PERSON_NAME]-25"
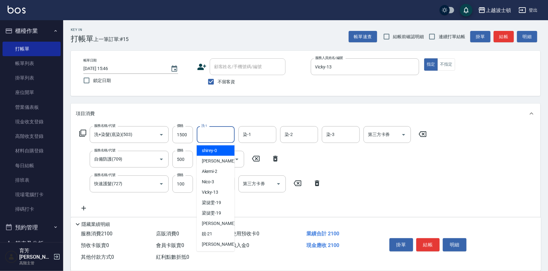
click at [212, 136] on input "洗-1" at bounding box center [216, 134] width 32 height 11
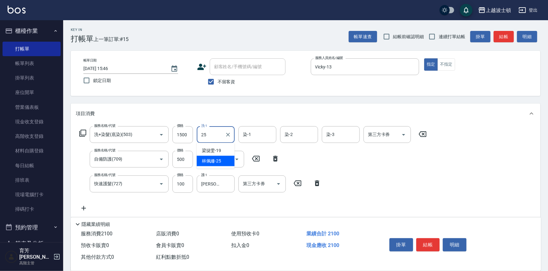
type input "[PERSON_NAME]-25"
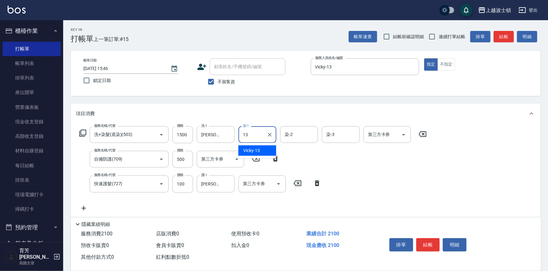
type input "Vicky-13"
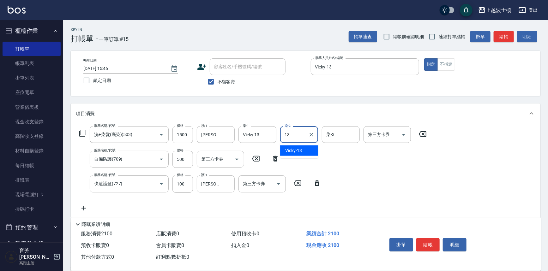
type input "Vicky-13"
click at [341, 139] on input "染-3" at bounding box center [341, 134] width 32 height 11
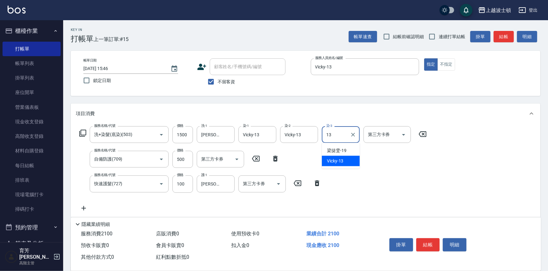
type input "Vicky-13"
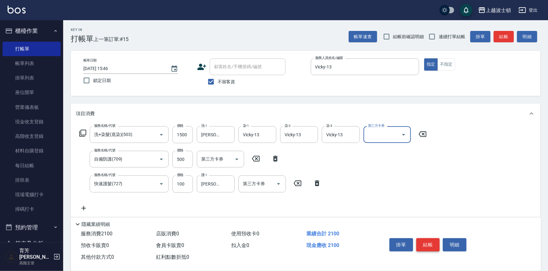
click at [428, 243] on button "結帳" at bounding box center [428, 244] width 24 height 13
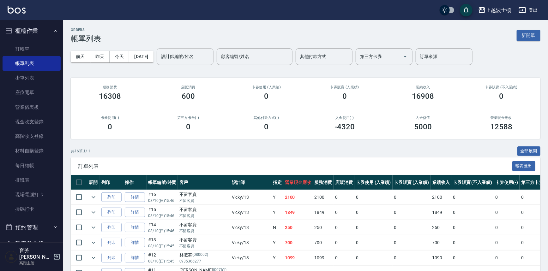
click at [182, 53] on div "設計師編號/姓名 設計師編號/姓名" at bounding box center [185, 56] width 57 height 17
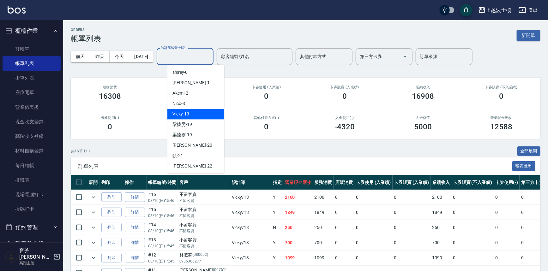
click at [195, 116] on div "Vicky -13" at bounding box center [195, 114] width 57 height 10
type input "Vicky-13"
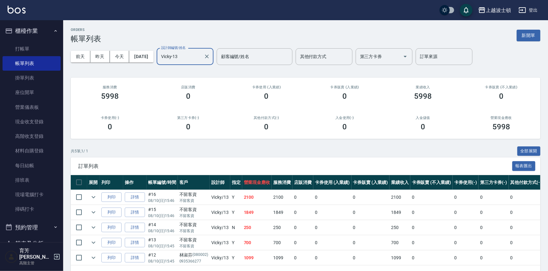
scroll to position [23, 0]
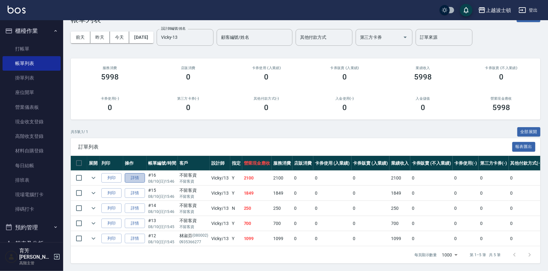
click at [144, 173] on link "詳情" at bounding box center [135, 178] width 20 height 10
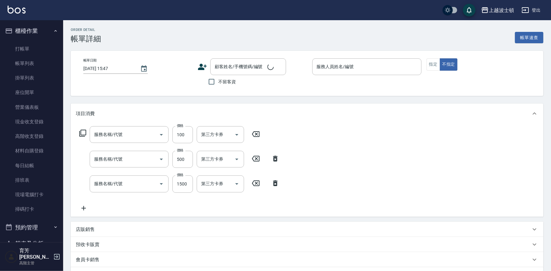
type input "[DATE] 15:46"
checkbox input "true"
type input "Vicky-13"
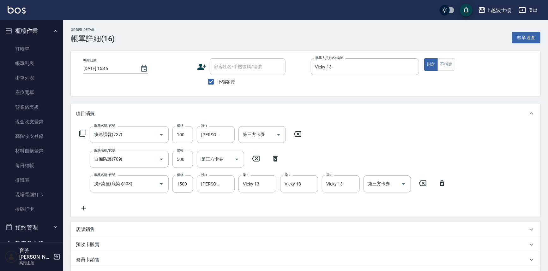
type input "快速護髮(727)"
type input "自備防護(709)"
type input "洗+染髮(底染)(503)"
click at [186, 161] on input "500" at bounding box center [182, 159] width 21 height 17
type input "300"
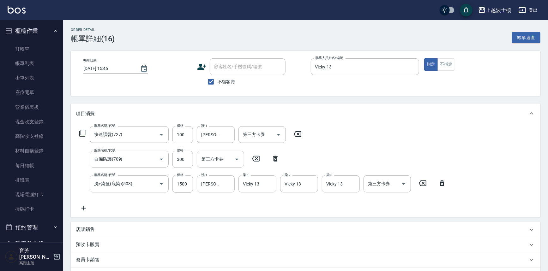
click at [343, 147] on div "服務名稱/代號 快速護髮(727) 服務名稱/代號 價格 100 價格 護-1 [PERSON_NAME]-25 護-1 第三方卡券 第三方卡券 服務名稱/代…" at bounding box center [263, 169] width 374 height 86
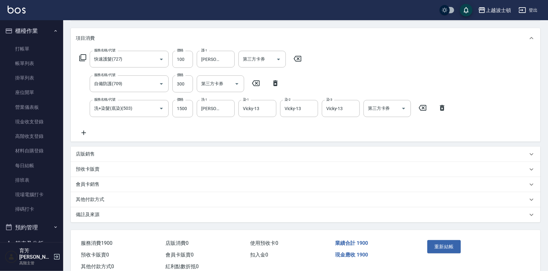
scroll to position [82, 0]
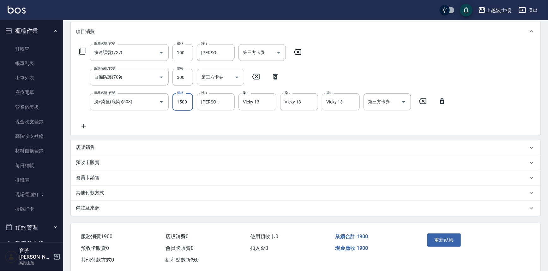
click at [187, 100] on input "1500" at bounding box center [182, 101] width 21 height 17
type input "1300"
click at [447, 239] on button "重新結帳" at bounding box center [443, 240] width 33 height 13
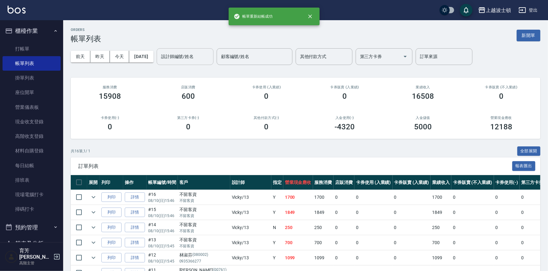
click at [206, 54] on input "設計師編號/姓名" at bounding box center [184, 56] width 51 height 11
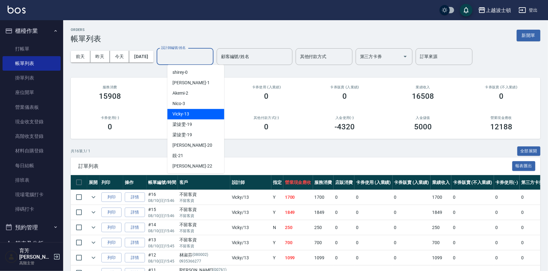
click at [199, 115] on div "Vicky -13" at bounding box center [195, 114] width 57 height 10
type input "Vicky-13"
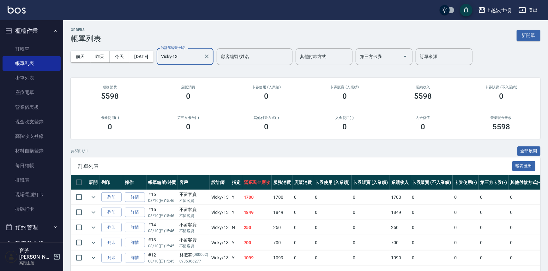
scroll to position [23, 0]
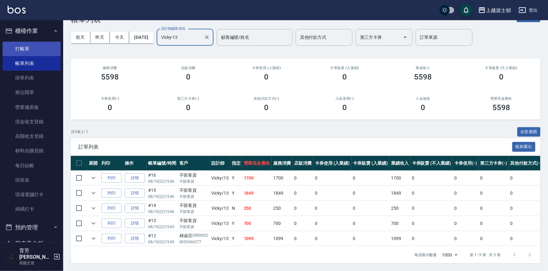
click at [28, 48] on link "打帳單" at bounding box center [32, 49] width 58 height 15
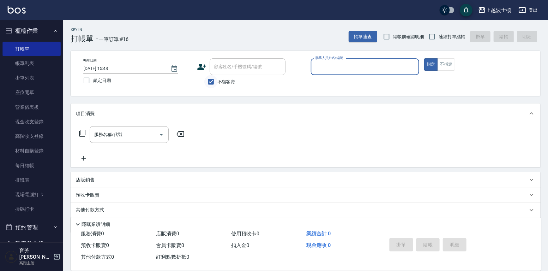
click at [217, 82] on input "不留客資" at bounding box center [210, 81] width 13 height 13
checkbox input "false"
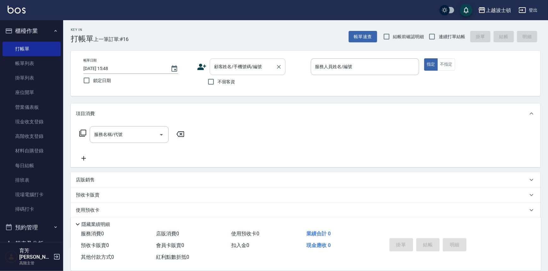
click at [232, 68] on input "顧客姓名/手機號碼/編號" at bounding box center [242, 66] width 61 height 11
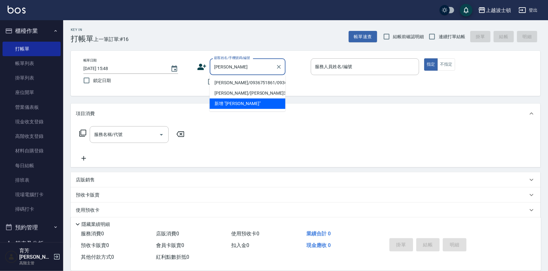
click at [224, 84] on li "[PERSON_NAME]/0936751861/093675" at bounding box center [248, 83] width 76 height 10
type input "[PERSON_NAME]/0936751861/093675"
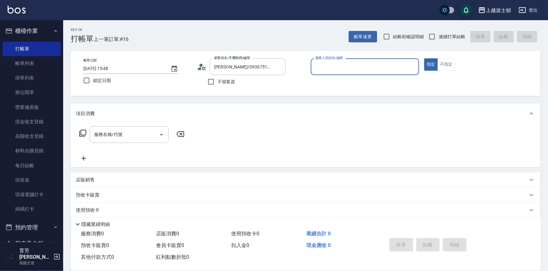
type input "Akemi-2"
click at [148, 128] on div "服務名稱/代號" at bounding box center [129, 134] width 79 height 17
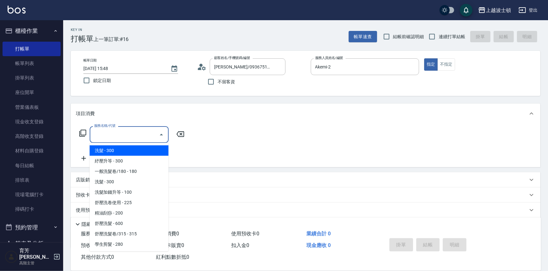
click at [152, 148] on span "洗髮 - 300" at bounding box center [129, 151] width 79 height 10
type input "洗髮(201)"
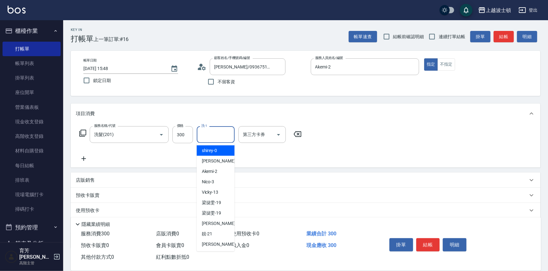
click at [206, 135] on input "洗-1" at bounding box center [216, 134] width 32 height 11
click at [215, 151] on span "Akemi -2" at bounding box center [210, 150] width 16 height 7
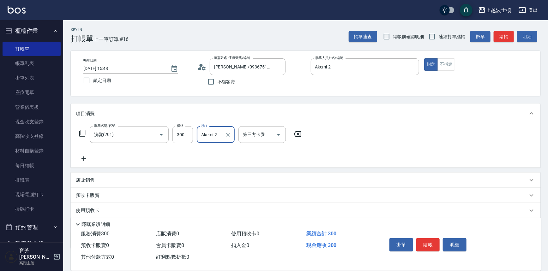
type input "Akemi-2"
click at [84, 159] on icon at bounding box center [83, 159] width 4 height 4
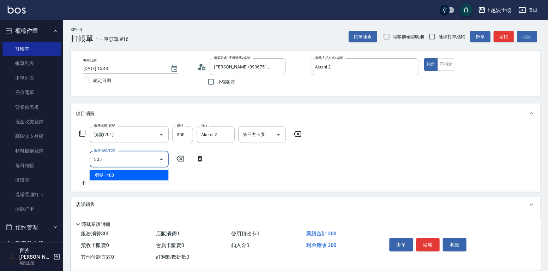
click at [126, 176] on span "剪髮 - 400" at bounding box center [129, 175] width 79 height 10
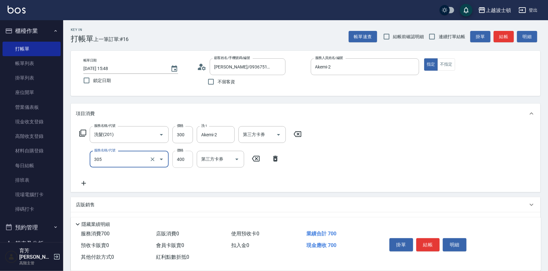
type input "剪髮(305)"
click at [177, 161] on input "400" at bounding box center [182, 159] width 21 height 17
type input "350"
click at [422, 138] on div "服務名稱/代號 洗髮(201) 服務名稱/代號 價格 300 價格 洗-1 Akemi-2 洗-1 第三方卡券 第三方卡券 服務名稱/代號 剪髮(305) 服…" at bounding box center [305, 158] width 469 height 69
click at [426, 238] on button "結帳" at bounding box center [428, 244] width 24 height 13
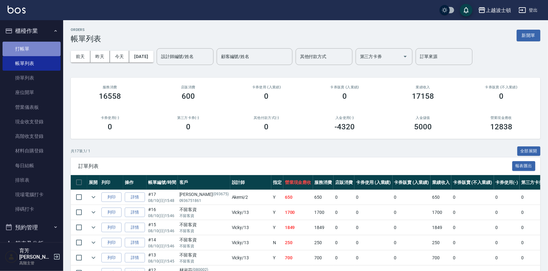
click at [39, 47] on link "打帳單" at bounding box center [32, 49] width 58 height 15
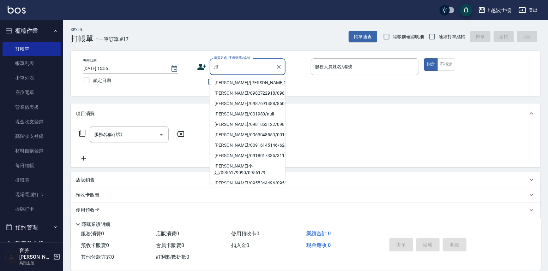
click at [227, 86] on li "[PERSON_NAME]/[PERSON_NAME]001980/001980" at bounding box center [248, 83] width 76 height 10
type input "[PERSON_NAME]/[PERSON_NAME]001980/001980"
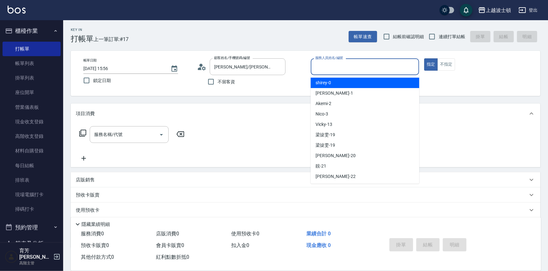
click at [356, 69] on input "服務人員姓名/編號" at bounding box center [365, 66] width 103 height 11
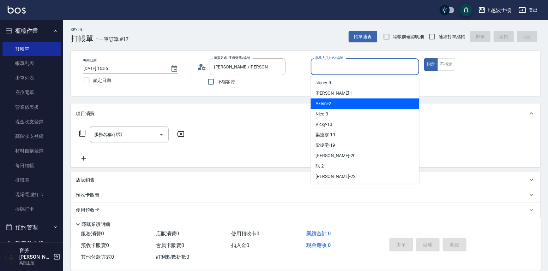
click at [361, 100] on div "Akemi -2" at bounding box center [365, 104] width 109 height 10
type input "Akemi-2"
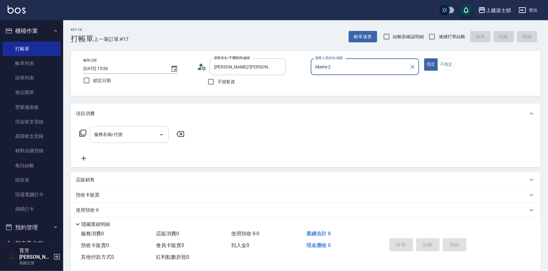
click at [127, 135] on input "服務名稱/代號" at bounding box center [125, 134] width 64 height 11
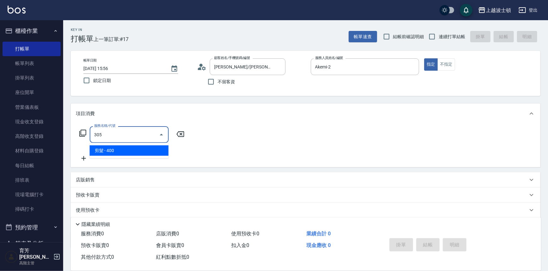
click at [136, 151] on span "剪髮 - 400" at bounding box center [129, 151] width 79 height 10
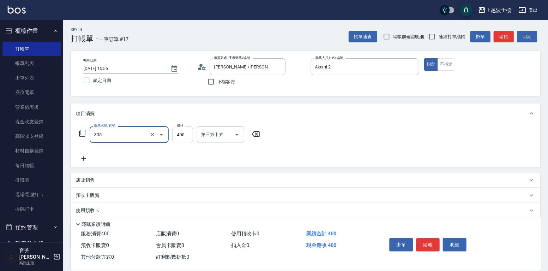
type input "剪髮(305)"
click at [184, 135] on input "400" at bounding box center [182, 134] width 21 height 17
type input "350"
click at [306, 133] on div "服務名稱/代號 剪髮(305) 服務名稱/代號 價格 350 價格 第三方卡券 第三方卡券" at bounding box center [305, 146] width 469 height 44
click at [429, 244] on button "結帳" at bounding box center [428, 244] width 24 height 13
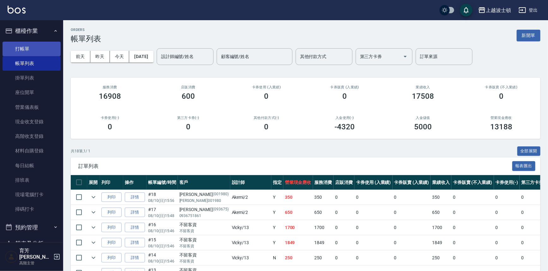
click at [24, 45] on link "打帳單" at bounding box center [32, 49] width 58 height 15
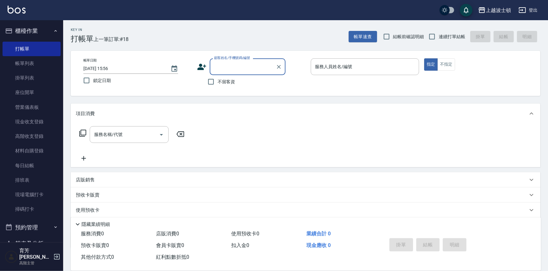
click at [232, 67] on input "顧客姓名/手機號碼/編號" at bounding box center [242, 66] width 61 height 11
click at [236, 69] on input "[PERSON_NAME]" at bounding box center [242, 66] width 61 height 11
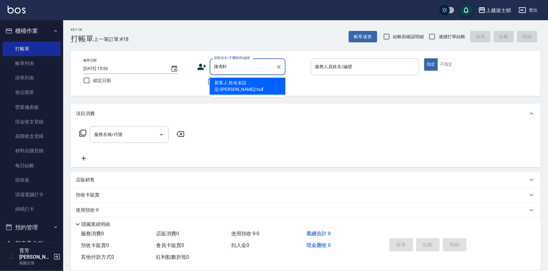
click at [235, 85] on li "新客人 姓名未設定/[PERSON_NAME]/null" at bounding box center [248, 86] width 76 height 17
type input "新客人 姓名未設定/[PERSON_NAME]/null"
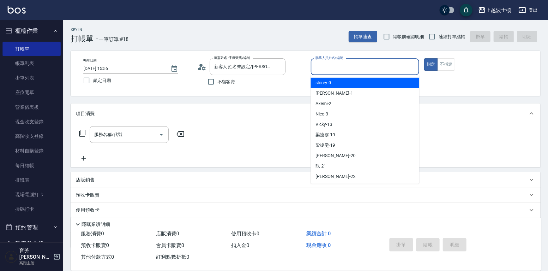
click at [332, 69] on input "服務人員姓名/編號" at bounding box center [365, 66] width 103 height 11
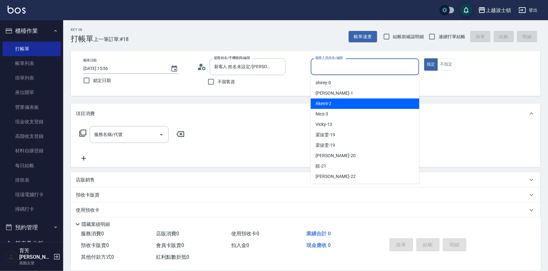
click at [345, 101] on div "Akemi -2" at bounding box center [365, 104] width 109 height 10
type input "Akemi-2"
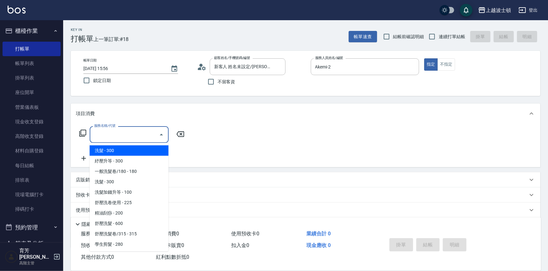
click at [137, 131] on input "服務名稱/代號" at bounding box center [125, 134] width 64 height 11
click at [143, 151] on span "洗髮 - 300" at bounding box center [129, 151] width 79 height 10
type input "洗髮(201)"
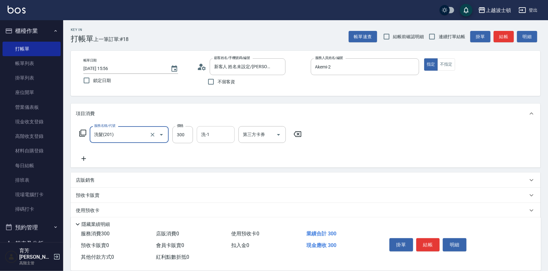
click at [215, 136] on input "洗-1" at bounding box center [216, 134] width 32 height 11
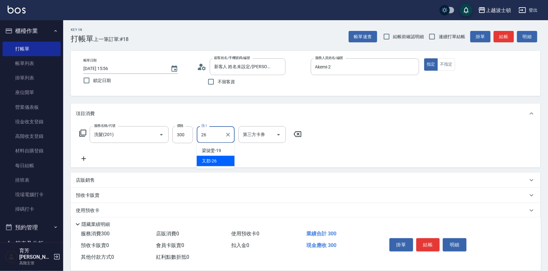
click at [215, 159] on span "又郡 -26" at bounding box center [209, 161] width 15 height 7
type input "又郡-26"
click at [85, 158] on icon at bounding box center [84, 159] width 16 height 8
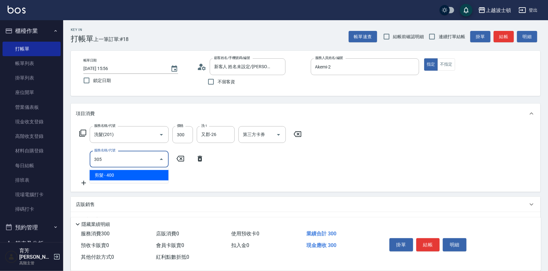
click at [106, 174] on span "剪髮 - 400" at bounding box center [129, 175] width 79 height 10
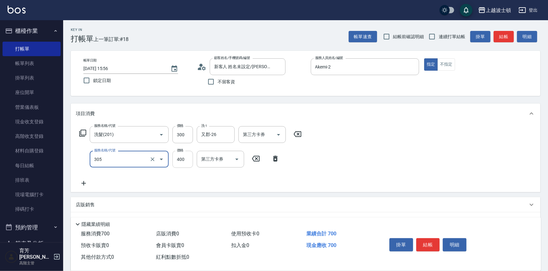
type input "剪髮(305)"
click at [179, 163] on input "400" at bounding box center [182, 159] width 21 height 17
type input "350"
click at [370, 140] on div "服務名稱/代號 洗髮(201) 服務名稱/代號 價格 300 價格 洗-1 又郡-26 洗-1 第三方卡券 第三方卡券 服務名稱/代號 剪髮(305) 服務名…" at bounding box center [305, 158] width 469 height 69
click at [427, 246] on button "結帳" at bounding box center [428, 244] width 24 height 13
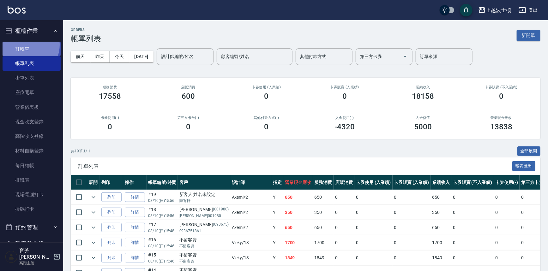
click at [27, 45] on link "打帳單" at bounding box center [32, 49] width 58 height 15
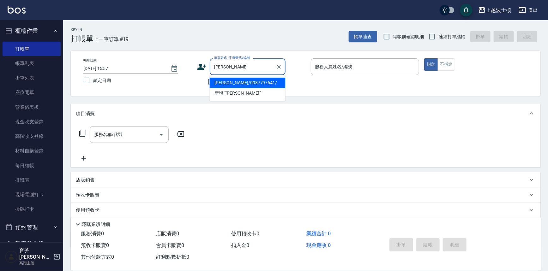
click at [237, 84] on li "[PERSON_NAME]/0987797641/" at bounding box center [248, 83] width 76 height 10
type input "[PERSON_NAME]/0987797641/"
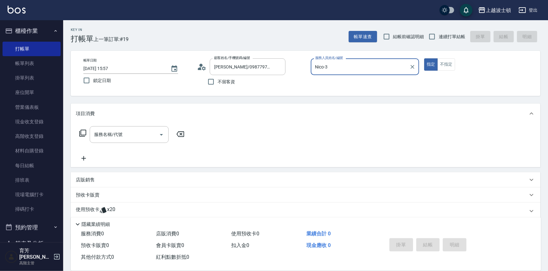
click at [324, 68] on input "Nico-3" at bounding box center [360, 66] width 93 height 11
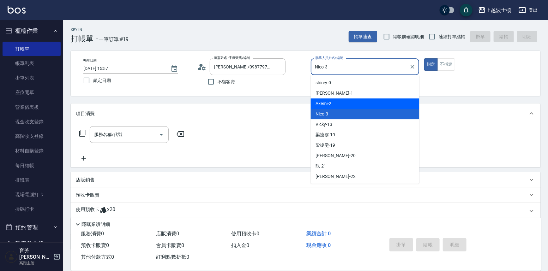
click at [353, 106] on div "Akemi -2" at bounding box center [365, 104] width 109 height 10
type input "Akemi-2"
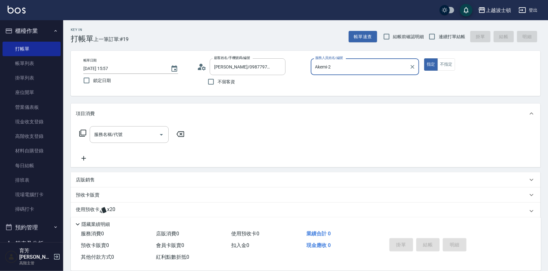
scroll to position [38, 0]
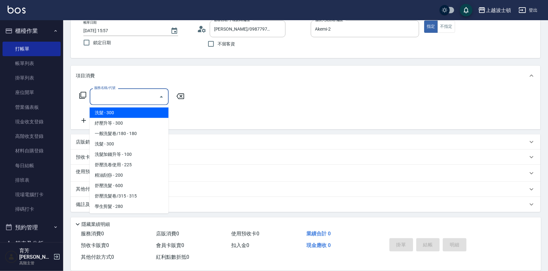
click at [111, 94] on input "服務名稱/代號" at bounding box center [125, 96] width 64 height 11
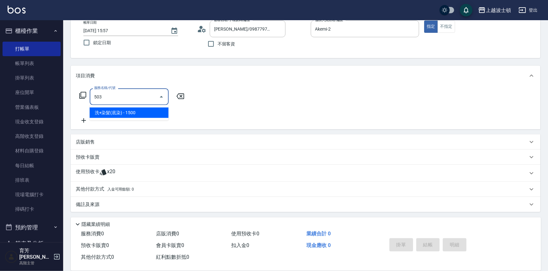
click at [147, 116] on span "洗+染髮(底染) - 1500" at bounding box center [129, 113] width 79 height 10
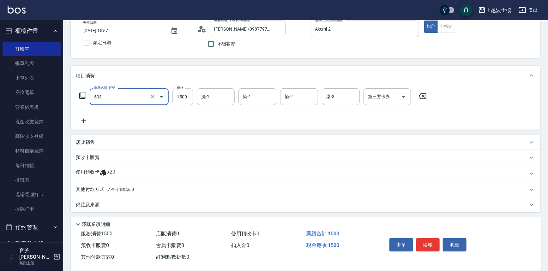
type input "洗+染髮(底染)(503)"
click at [176, 100] on input "1500" at bounding box center [182, 96] width 21 height 17
type input "1200"
click at [218, 94] on input "洗-1" at bounding box center [216, 96] width 32 height 11
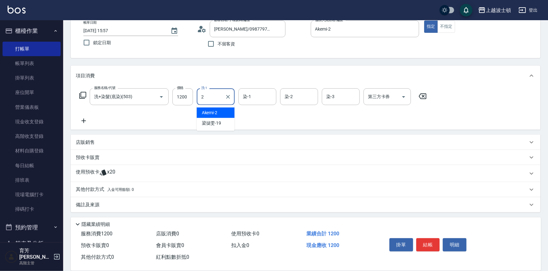
click at [218, 111] on div "Akemi -2" at bounding box center [216, 113] width 38 height 10
type input "Akemi-2"
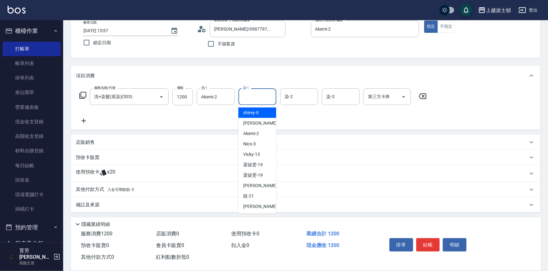
click at [270, 100] on input "染-1" at bounding box center [257, 96] width 32 height 11
click at [269, 110] on div "Akemi -2" at bounding box center [257, 113] width 38 height 10
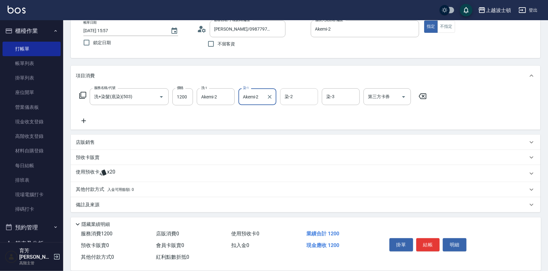
type input "Akemi-2"
click at [291, 95] on input "染-2" at bounding box center [299, 96] width 32 height 11
click at [295, 110] on span "Akemi -2" at bounding box center [293, 113] width 16 height 7
type input "Akemi-2"
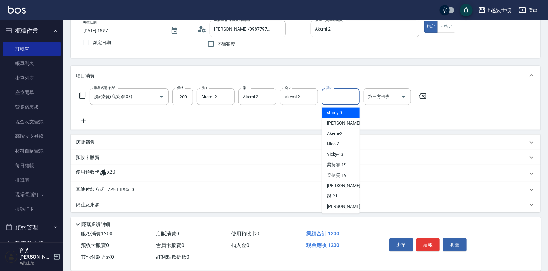
click at [339, 97] on input "染-3" at bounding box center [341, 96] width 32 height 11
click at [341, 111] on span "Akemi -2" at bounding box center [335, 113] width 16 height 7
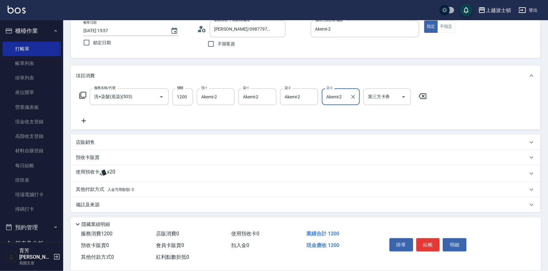
type input "Akemi-2"
click at [81, 120] on icon at bounding box center [84, 121] width 16 height 8
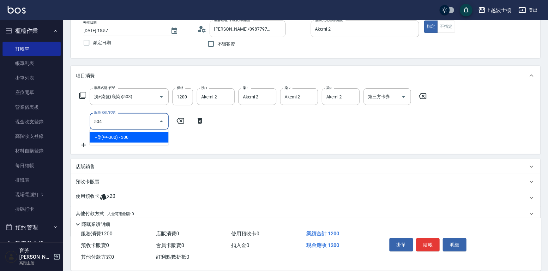
click at [148, 142] on span "+染(中-300) - 300" at bounding box center [129, 137] width 79 height 10
type input "+染(中-300)(504)"
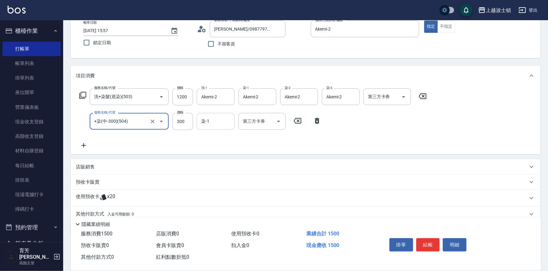
click at [216, 123] on input "染-1" at bounding box center [216, 121] width 32 height 11
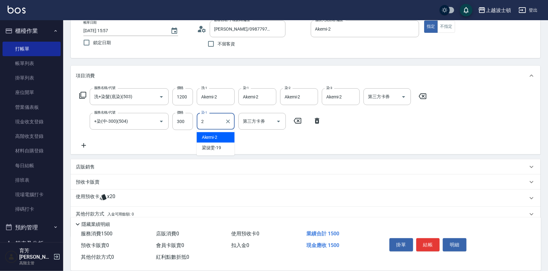
click at [218, 134] on div "Akemi -2" at bounding box center [216, 137] width 38 height 10
type input "Akemi-2"
click at [82, 143] on icon at bounding box center [84, 146] width 16 height 8
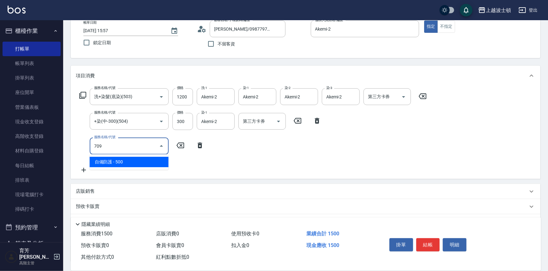
click at [122, 158] on span "自備防護 - 500" at bounding box center [129, 162] width 79 height 10
type input "自備防護(709)"
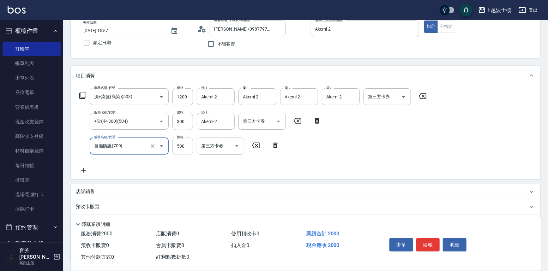
click at [191, 149] on input "500" at bounding box center [182, 146] width 21 height 17
type input "300"
click at [82, 169] on icon at bounding box center [84, 171] width 16 height 8
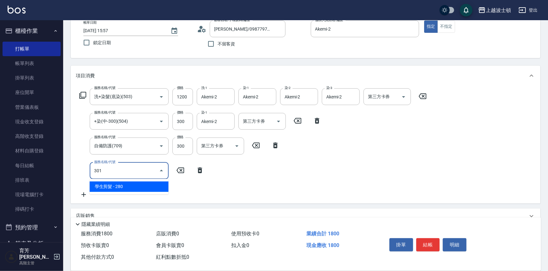
click at [144, 186] on span "學生剪髮 - 280" at bounding box center [129, 187] width 79 height 10
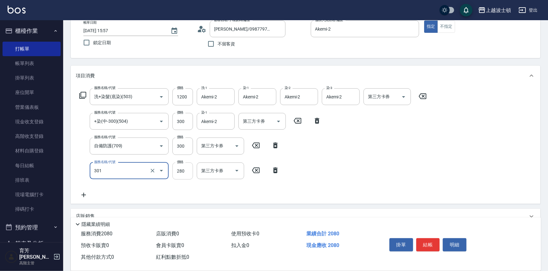
type input "學生剪髮(301)"
click at [180, 174] on input "280" at bounding box center [182, 171] width 21 height 17
type input "300"
click at [337, 176] on div "服務名稱/代號 洗+染髮(底染)(503) 服務名稱/代號 價格 1200 價格 洗-1 Akemi-2 洗-1 染-1 Akemi-2 染-1 染-2 Ak…" at bounding box center [253, 143] width 355 height 111
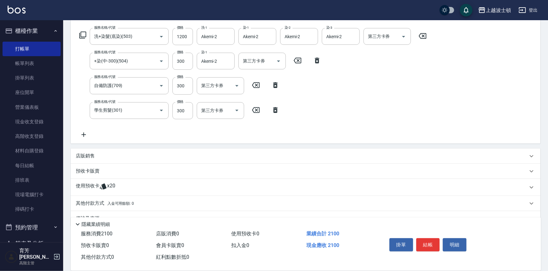
scroll to position [112, 0]
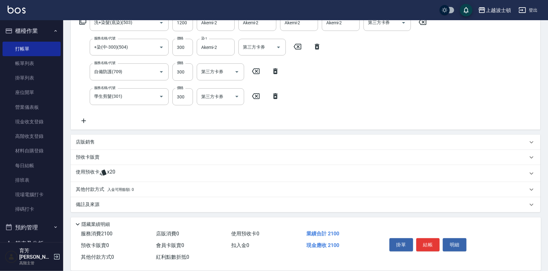
click at [91, 170] on p "使用預收卡" at bounding box center [88, 173] width 24 height 9
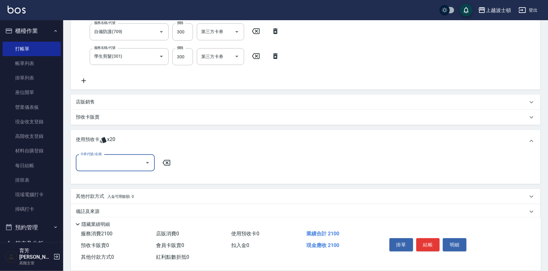
scroll to position [155, 0]
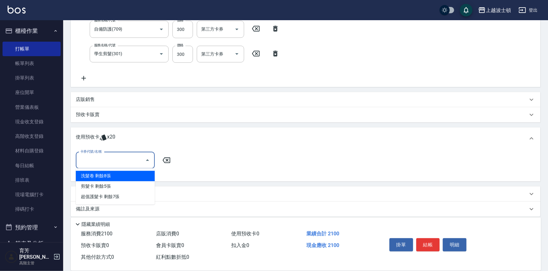
click at [103, 156] on input "卡券代號/名稱" at bounding box center [111, 160] width 64 height 11
click at [117, 178] on div "洗髮卷 剩餘8張" at bounding box center [115, 176] width 79 height 10
type input "洗髮卷"
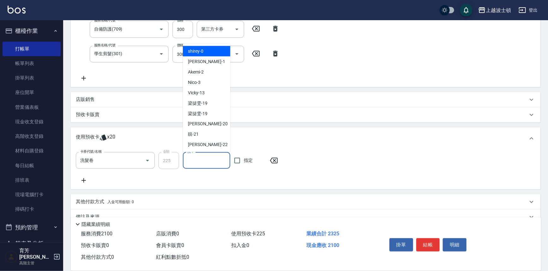
click at [206, 159] on input "洗-1" at bounding box center [207, 160] width 42 height 11
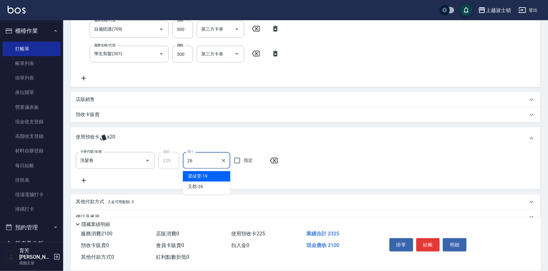
click at [206, 181] on div "[PERSON_NAME]-19" at bounding box center [206, 176] width 47 height 10
click at [218, 158] on div "[PERSON_NAME]-19 洗-1" at bounding box center [206, 160] width 47 height 17
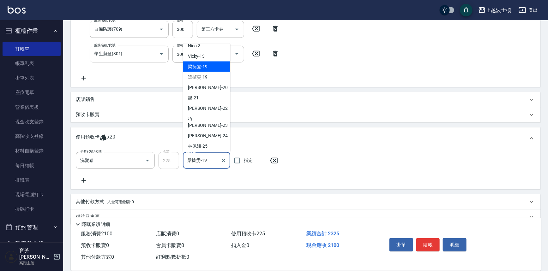
scroll to position [38, 0]
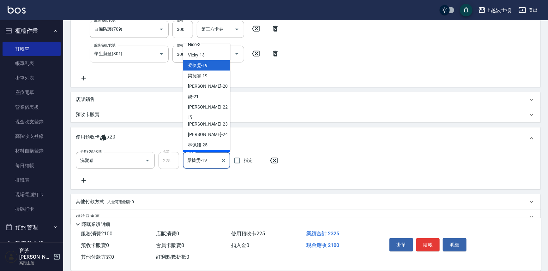
click at [214, 150] on div "又郡 -26" at bounding box center [206, 155] width 47 height 10
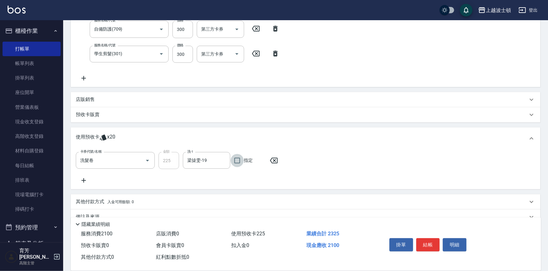
type input "又郡-26"
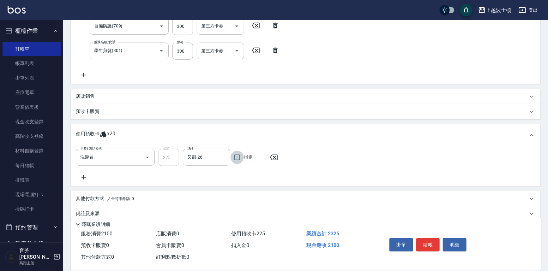
scroll to position [167, 0]
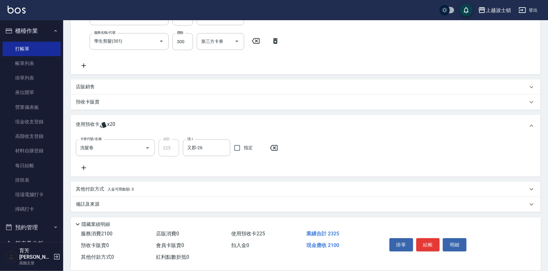
click at [83, 166] on icon at bounding box center [83, 168] width 4 height 4
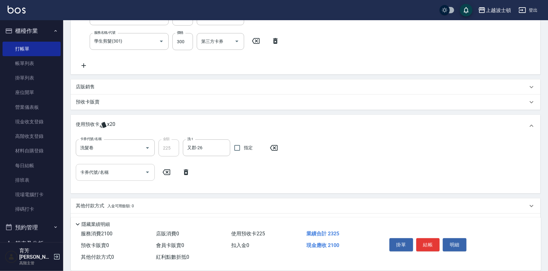
click at [151, 173] on button "Open" at bounding box center [147, 172] width 10 height 10
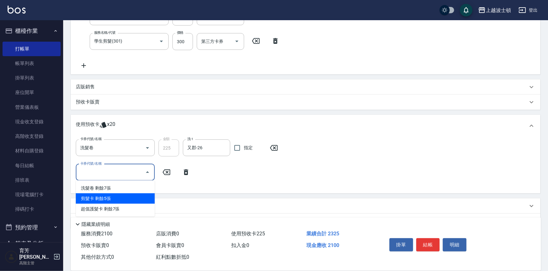
click at [122, 196] on div "剪髮卡 剩餘5張" at bounding box center [115, 199] width 79 height 10
type input "剪髮卡"
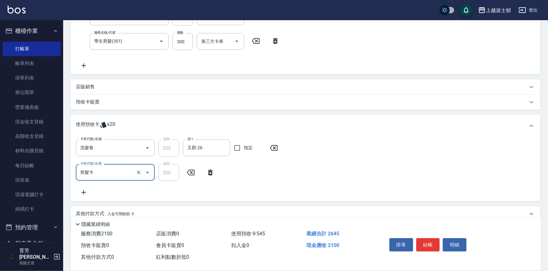
scroll to position [192, 0]
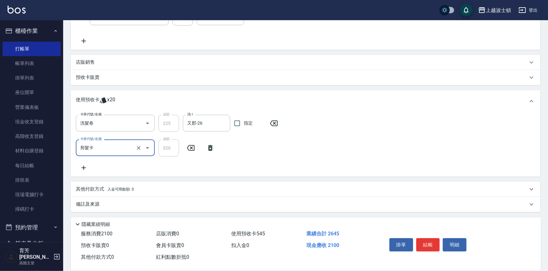
click at [82, 168] on icon at bounding box center [84, 168] width 16 height 8
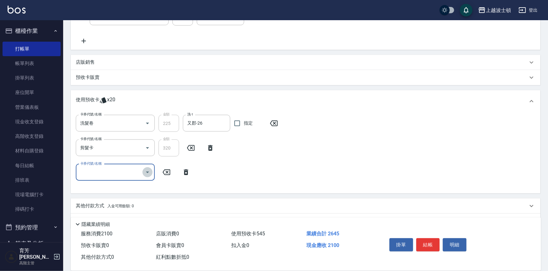
click at [146, 177] on button "Open" at bounding box center [147, 172] width 10 height 10
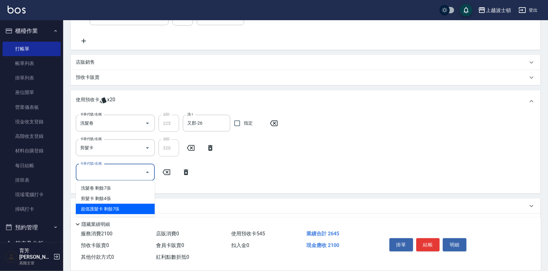
click at [134, 208] on div "超值護髮卡 剩餘7張" at bounding box center [115, 209] width 79 height 10
type input "超值護髮卡"
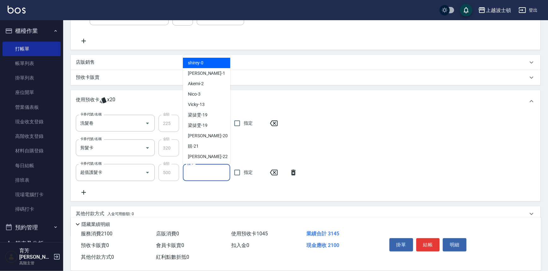
click at [213, 177] on input "護-1" at bounding box center [207, 172] width 42 height 11
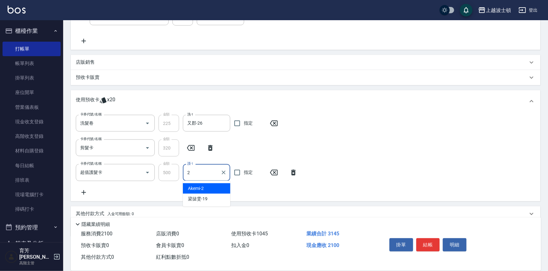
click at [217, 187] on div "Akemi -2" at bounding box center [206, 188] width 47 height 10
type input "Akemi-2"
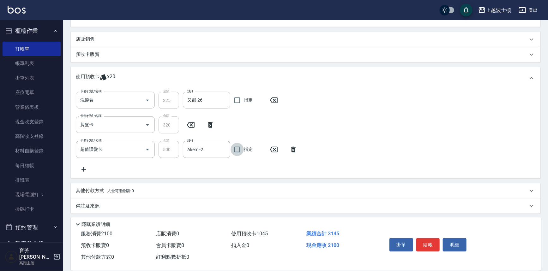
scroll to position [217, 0]
click at [82, 166] on icon at bounding box center [84, 168] width 16 height 8
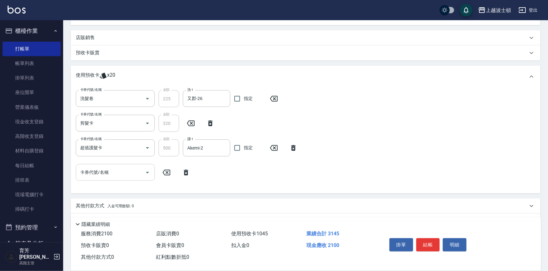
click at [144, 170] on icon "Open" at bounding box center [148, 173] width 8 height 8
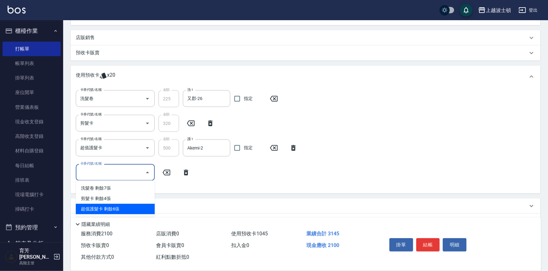
click at [135, 207] on div "超值護髮卡 剩餘6張" at bounding box center [115, 209] width 79 height 10
type input "超值護髮卡"
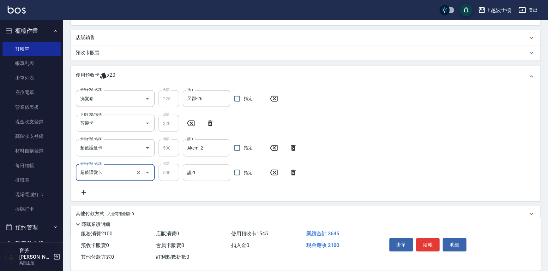
click at [201, 176] on input "護-1" at bounding box center [207, 172] width 42 height 11
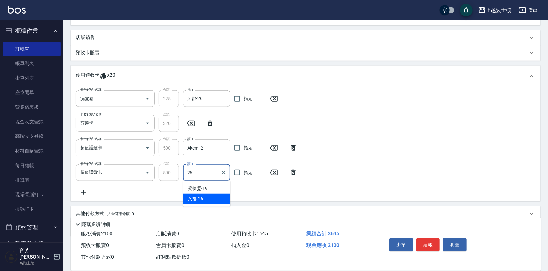
click at [207, 196] on div "又郡 -26" at bounding box center [206, 199] width 47 height 10
type input "又郡-26"
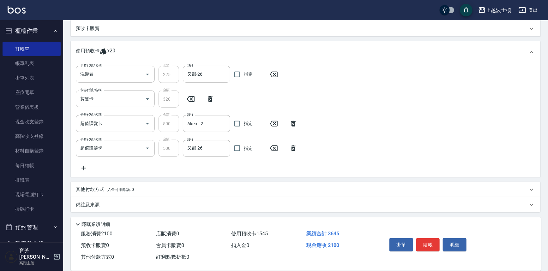
click at [82, 167] on icon at bounding box center [83, 168] width 4 height 4
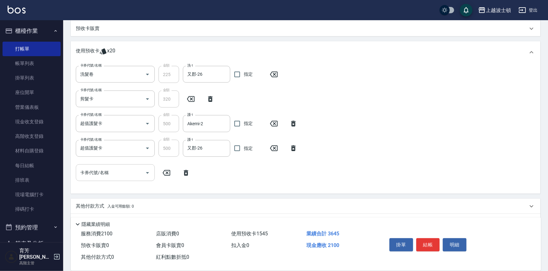
click at [142, 170] on button "Open" at bounding box center [147, 173] width 10 height 10
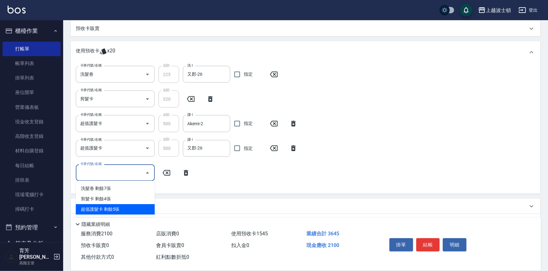
click at [135, 207] on div "超值護髮卡 剩餘5張" at bounding box center [115, 209] width 79 height 10
type input "超值護髮卡"
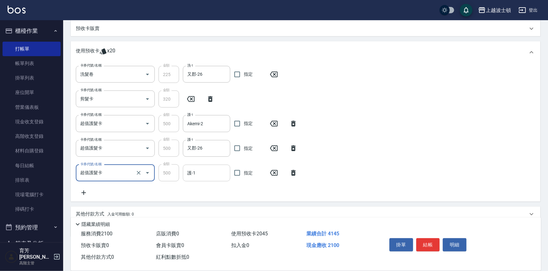
click at [202, 174] on input "護-1" at bounding box center [207, 173] width 42 height 11
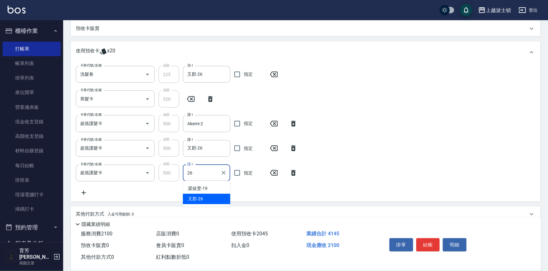
click at [210, 198] on div "又郡 -26" at bounding box center [206, 199] width 47 height 10
type input "又郡-26"
click at [396, 90] on div "卡券代號/名稱 洗髮卷 卡券代號/名稱 金額 225 金額 洗-1 又郡-26 洗-1 指定 卡券代號/名稱 剪髮卡 卡券代號/名稱 金額 320 金額 卡券…" at bounding box center [305, 131] width 459 height 131
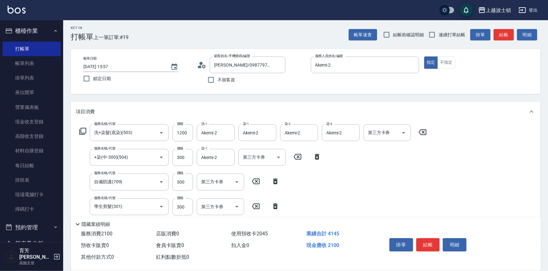
scroll to position [0, 0]
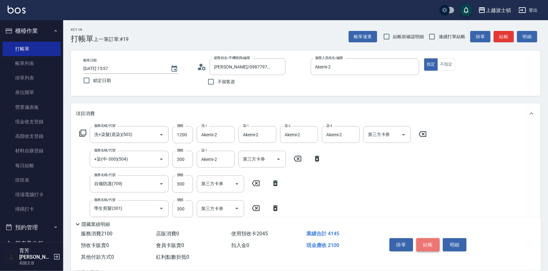
click at [426, 242] on button "結帳" at bounding box center [428, 244] width 24 height 13
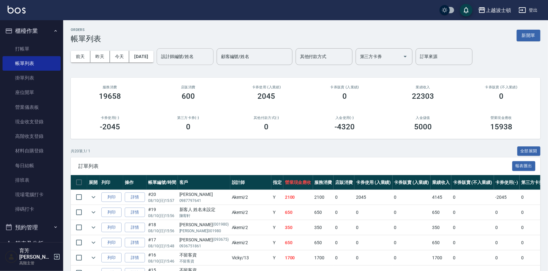
click at [188, 56] on input "設計師編號/姓名" at bounding box center [184, 56] width 51 height 11
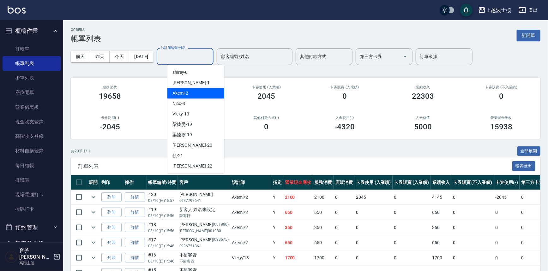
click at [203, 93] on div "Akemi -2" at bounding box center [195, 93] width 57 height 10
type input "Akemi-2"
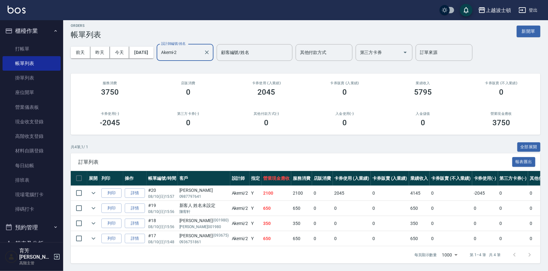
scroll to position [8, 0]
click at [30, 45] on link "打帳單" at bounding box center [32, 49] width 58 height 15
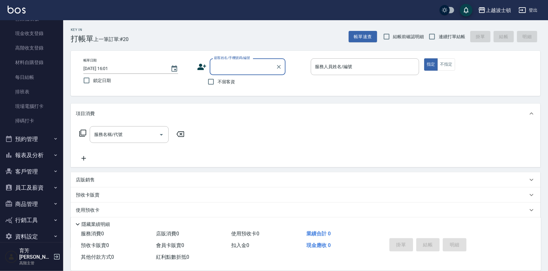
scroll to position [92, 0]
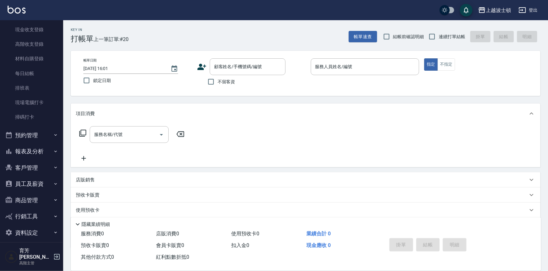
drag, startPoint x: 63, startPoint y: 108, endPoint x: 63, endPoint y: 165, distance: 57.1
click at [63, 165] on div "櫃檯作業 打帳單 帳單列表 掛單列表 座位開單 營業儀表板 現金收支登錄 高階收支登錄 材料自購登錄 每日結帳 排班表 現場電腦打卡 掃碼打卡 預約管理 預約…" at bounding box center [31, 145] width 63 height 251
click at [39, 168] on button "客戶管理" at bounding box center [32, 168] width 58 height 16
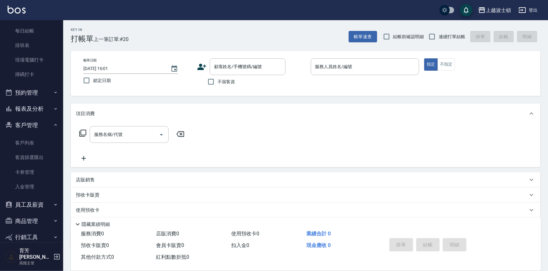
scroll to position [142, 0]
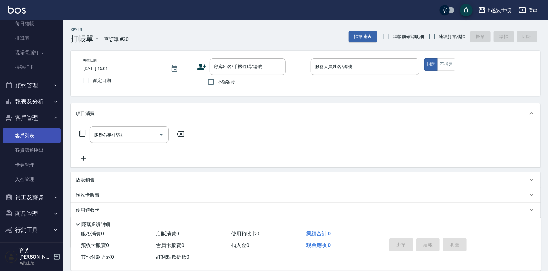
click at [23, 135] on link "客戶列表" at bounding box center [32, 135] width 58 height 15
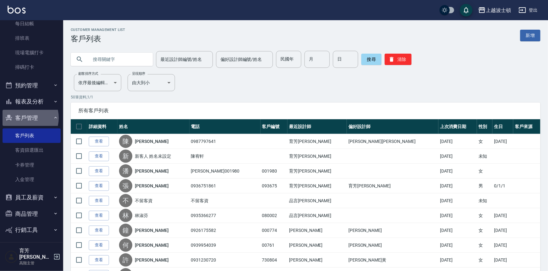
click at [24, 118] on button "客戶管理" at bounding box center [32, 118] width 58 height 16
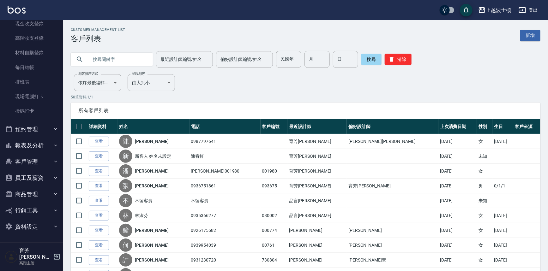
scroll to position [92, 0]
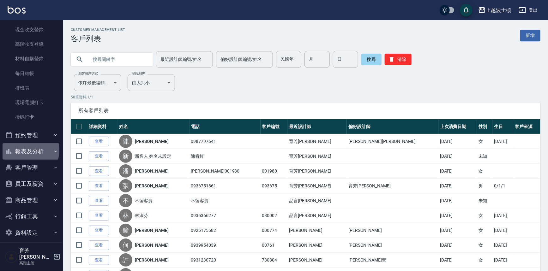
click at [27, 150] on button "報表及分析" at bounding box center [32, 151] width 58 height 16
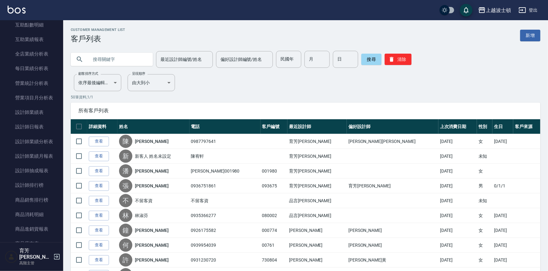
scroll to position [373, 0]
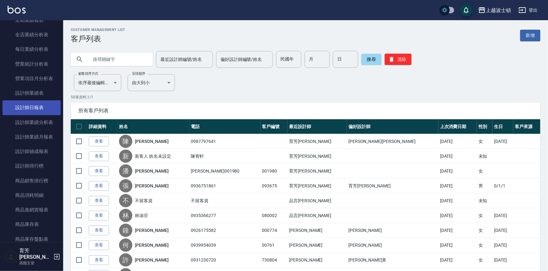
click at [28, 104] on link "設計師日報表" at bounding box center [32, 107] width 58 height 15
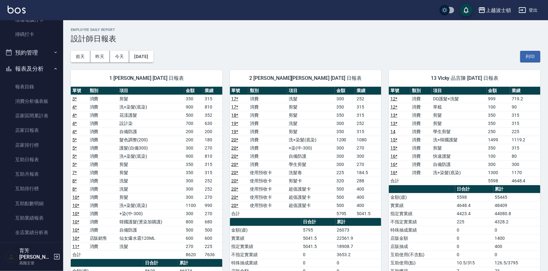
scroll to position [182, 0]
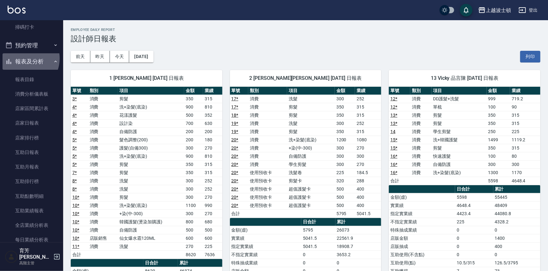
click at [23, 58] on button "報表及分析" at bounding box center [32, 61] width 58 height 16
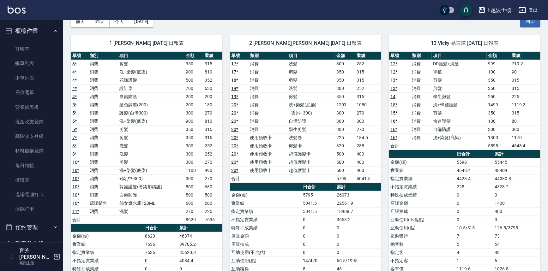
scroll to position [0, 0]
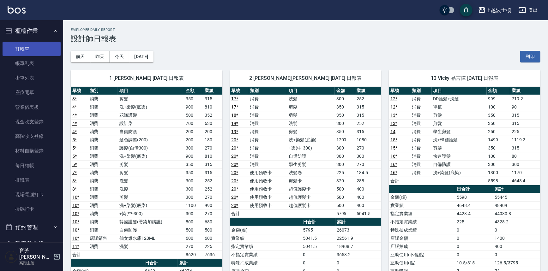
click at [33, 47] on link "打帳單" at bounding box center [32, 49] width 58 height 15
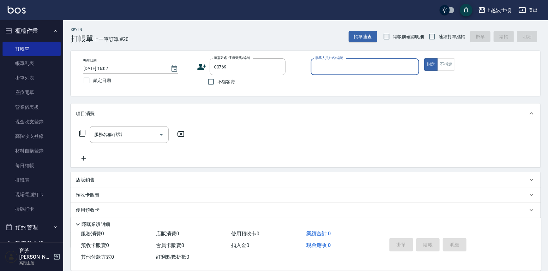
type input "[PERSON_NAME]/0970518911/00769"
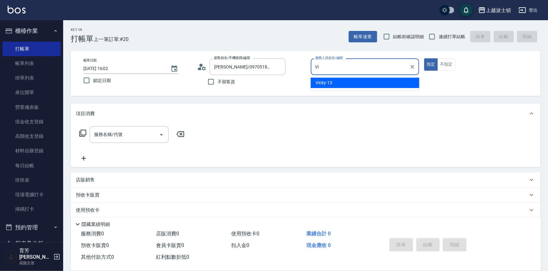
type input "V"
type input "怡廷-41"
type button "true"
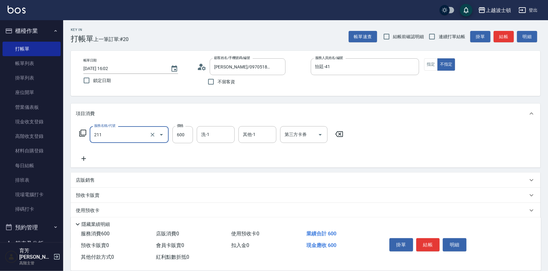
type input "舒壓洗髮(211)"
type input "540"
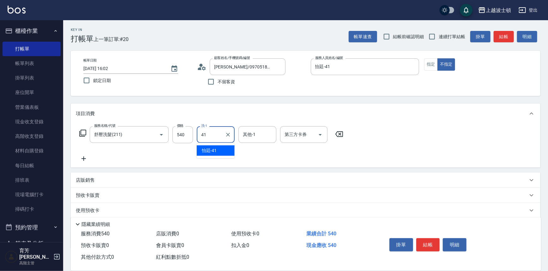
type input "怡廷-41"
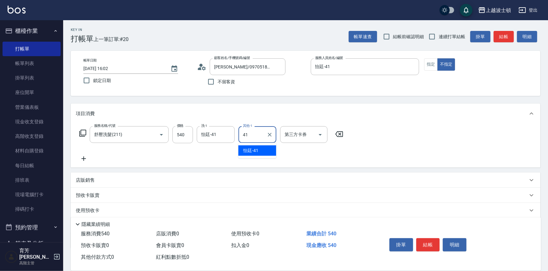
type input "怡廷-41"
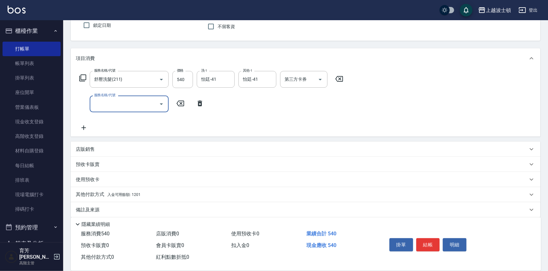
scroll to position [61, 0]
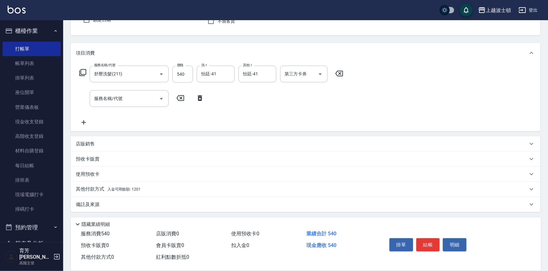
click at [139, 194] on div "其他付款方式 入金可用餘額: 1201" at bounding box center [305, 189] width 469 height 15
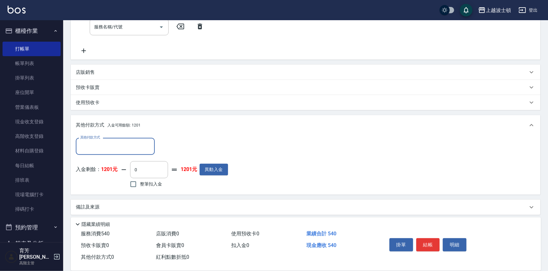
scroll to position [135, 0]
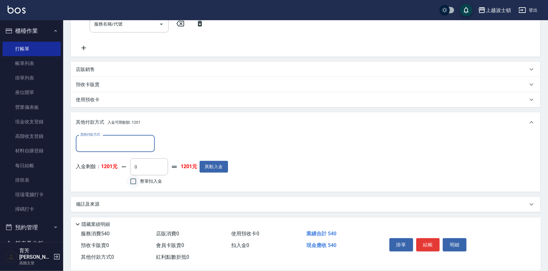
click at [139, 185] on input "整筆扣入金" at bounding box center [133, 181] width 13 height 13
checkbox input "true"
type input "540"
click at [420, 240] on button "結帳" at bounding box center [428, 244] width 24 height 13
